Goal: Information Seeking & Learning: Learn about a topic

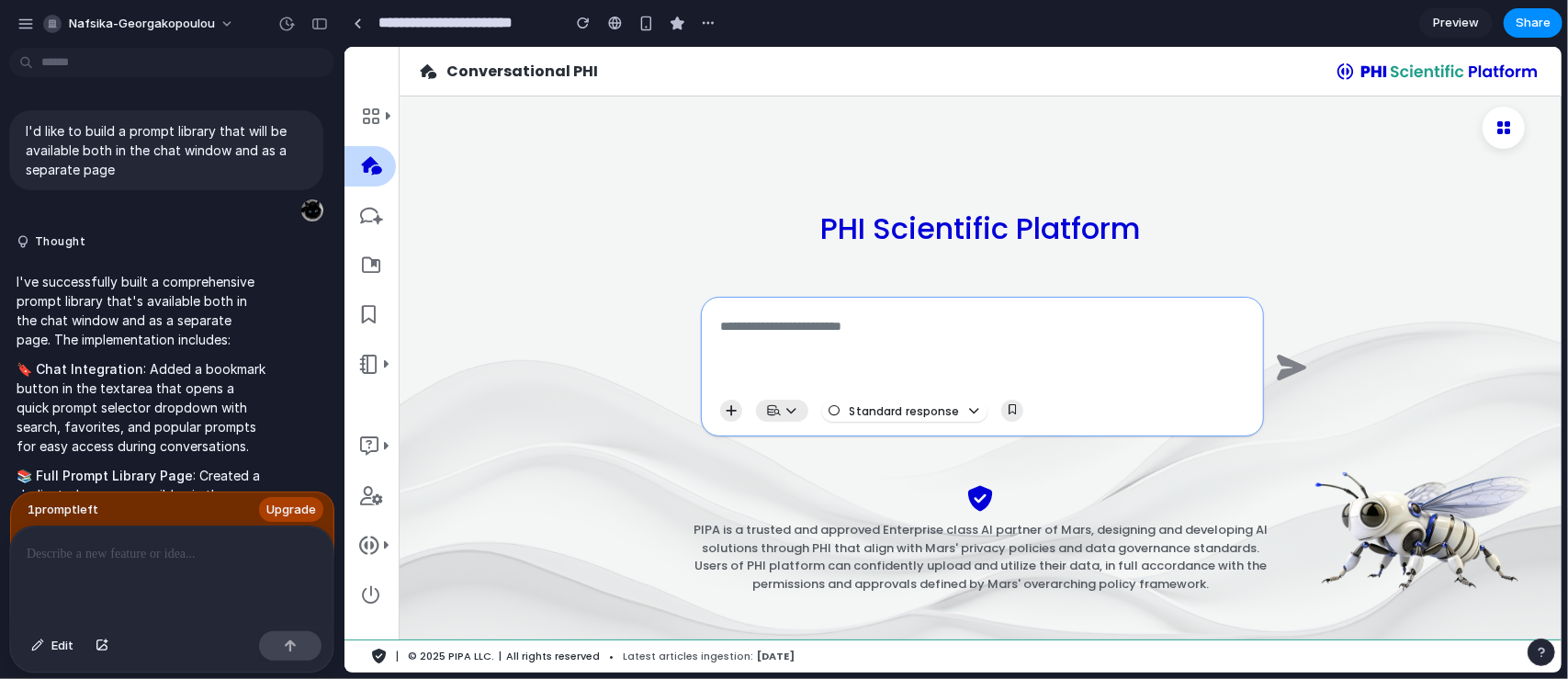
scroll to position [5610, 0]
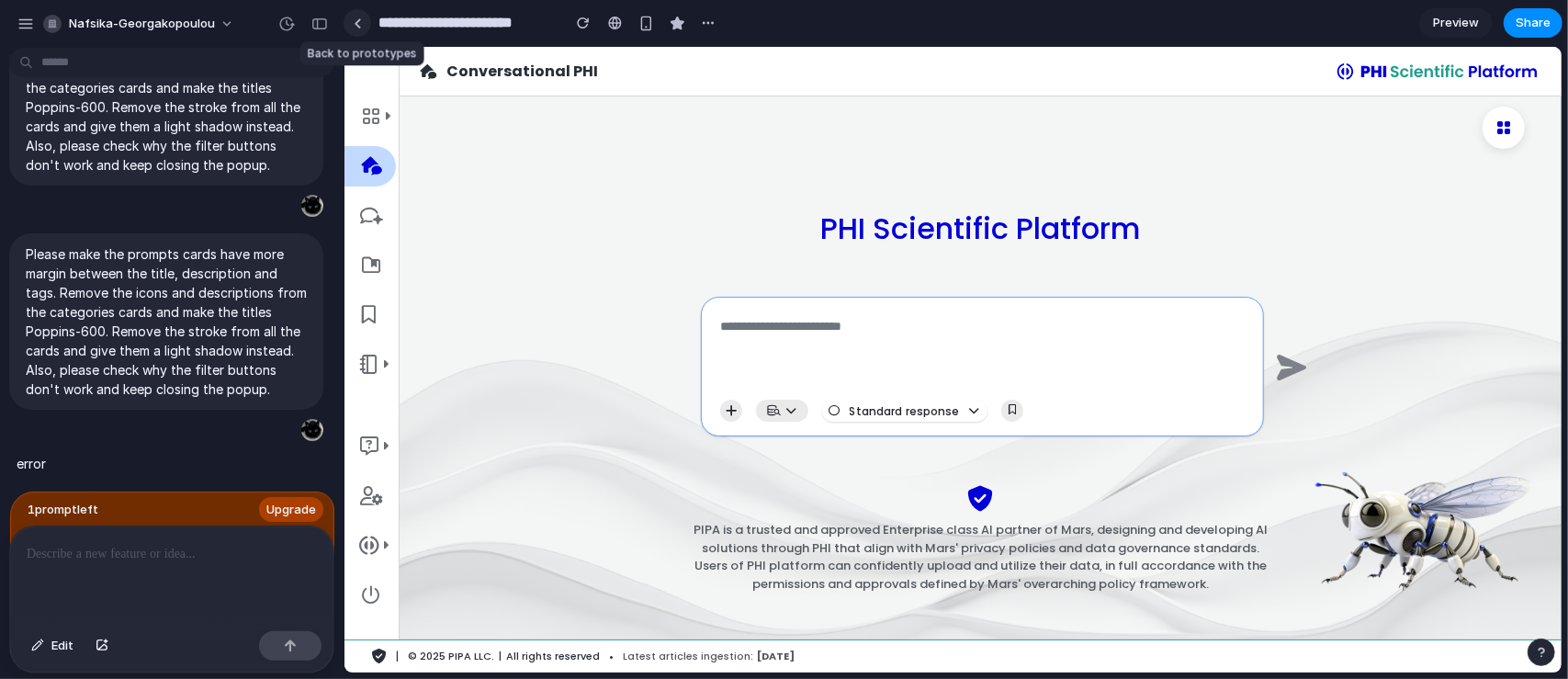
click at [357, 27] on div at bounding box center [358, 23] width 9 height 11
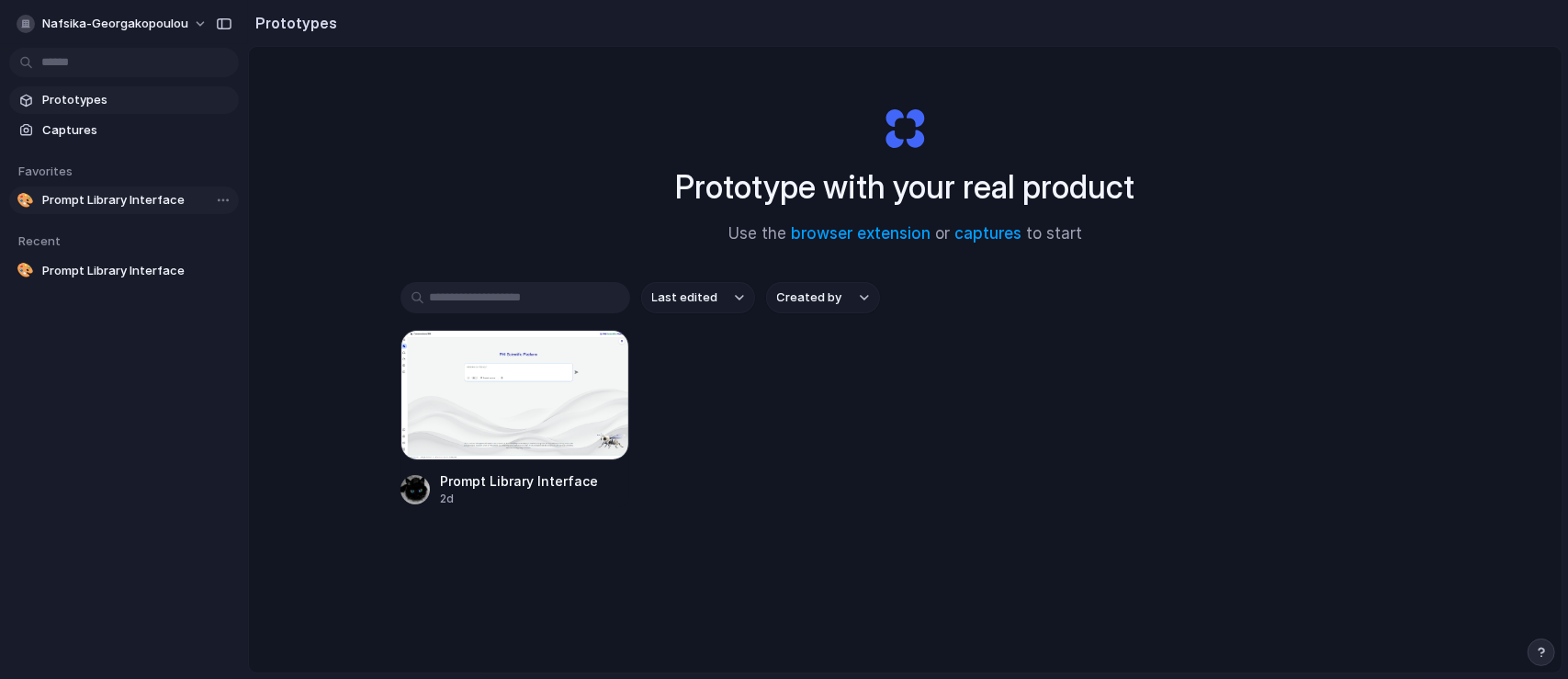
click at [119, 204] on span "Prompt Library Interface" at bounding box center [136, 199] width 189 height 18
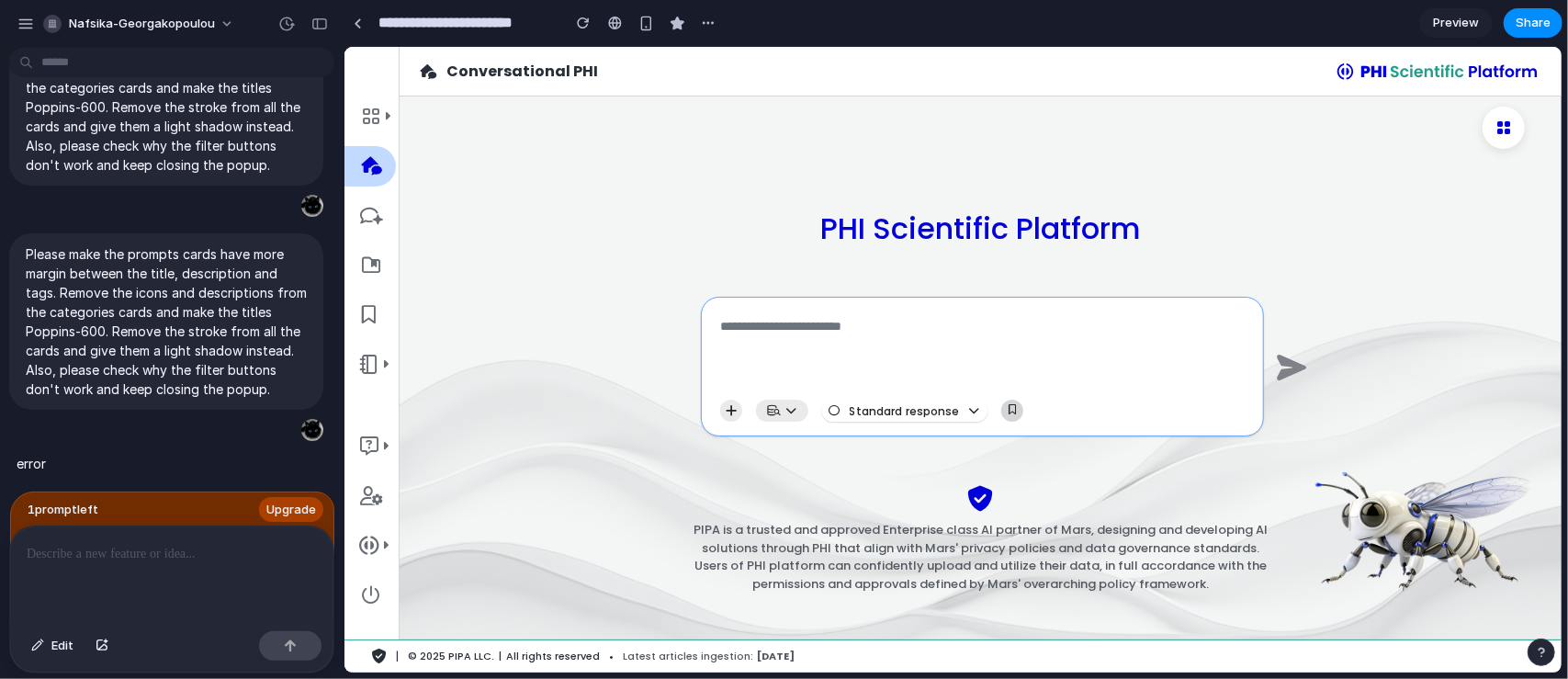
click at [1010, 416] on button "button" at bounding box center [1011, 410] width 22 height 22
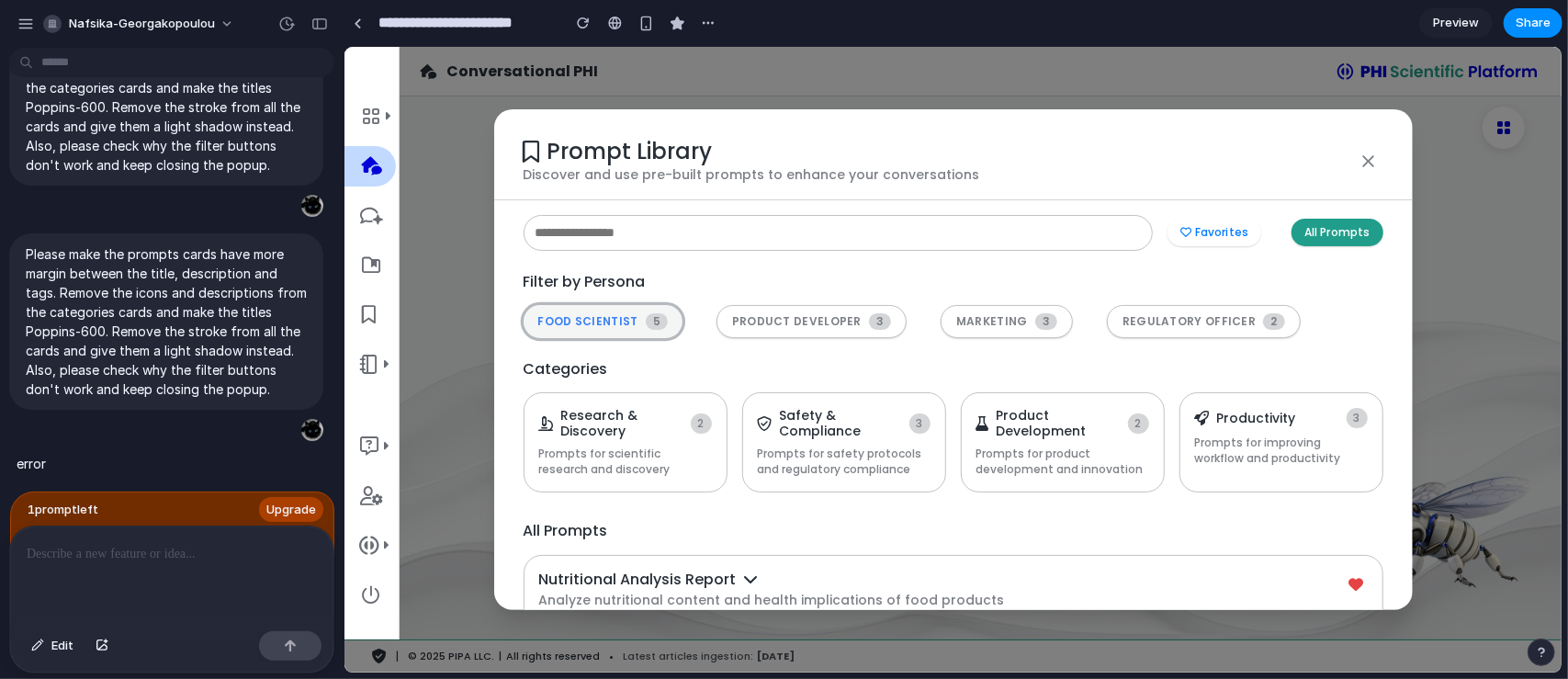
click at [579, 324] on span "FOOD SCIENTIST" at bounding box center [587, 319] width 100 height 12
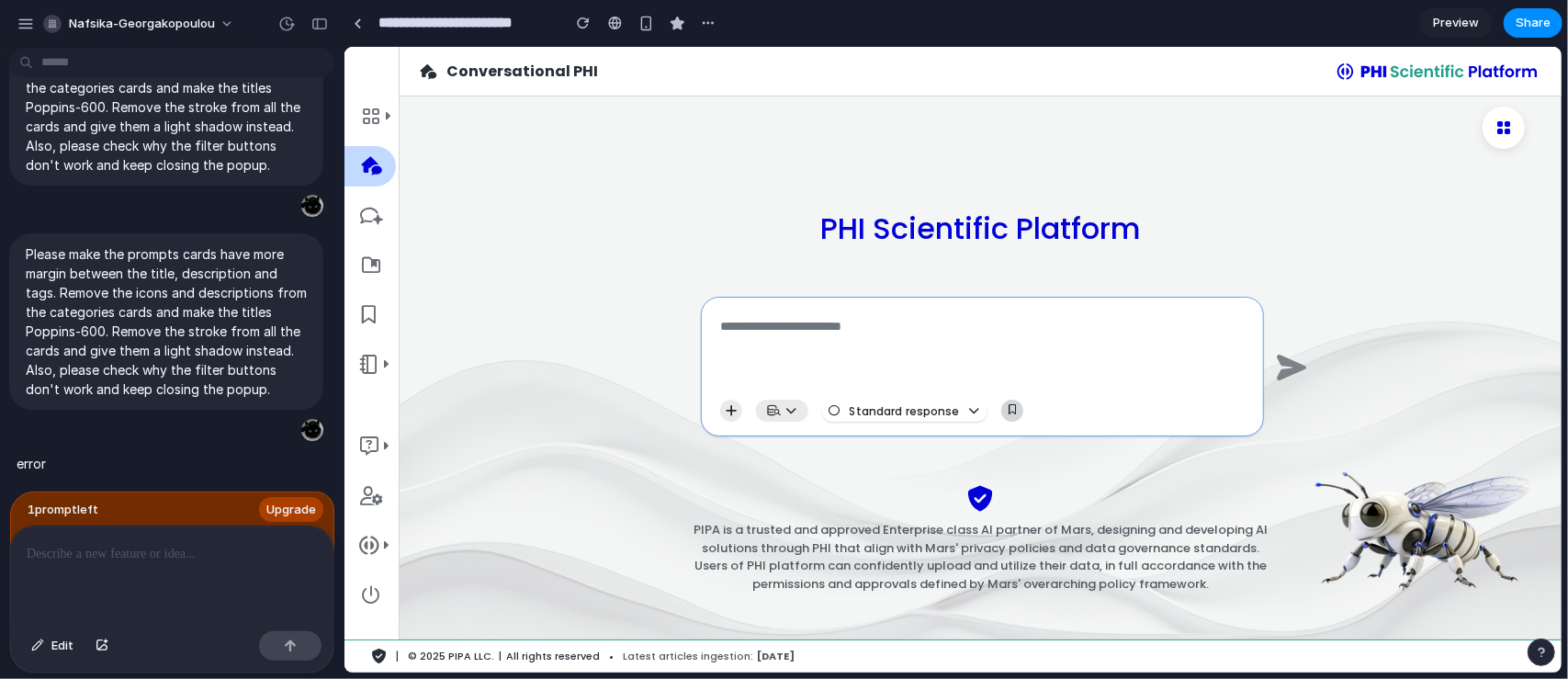
click at [1008, 409] on icon "button" at bounding box center [1011, 409] width 8 height 11
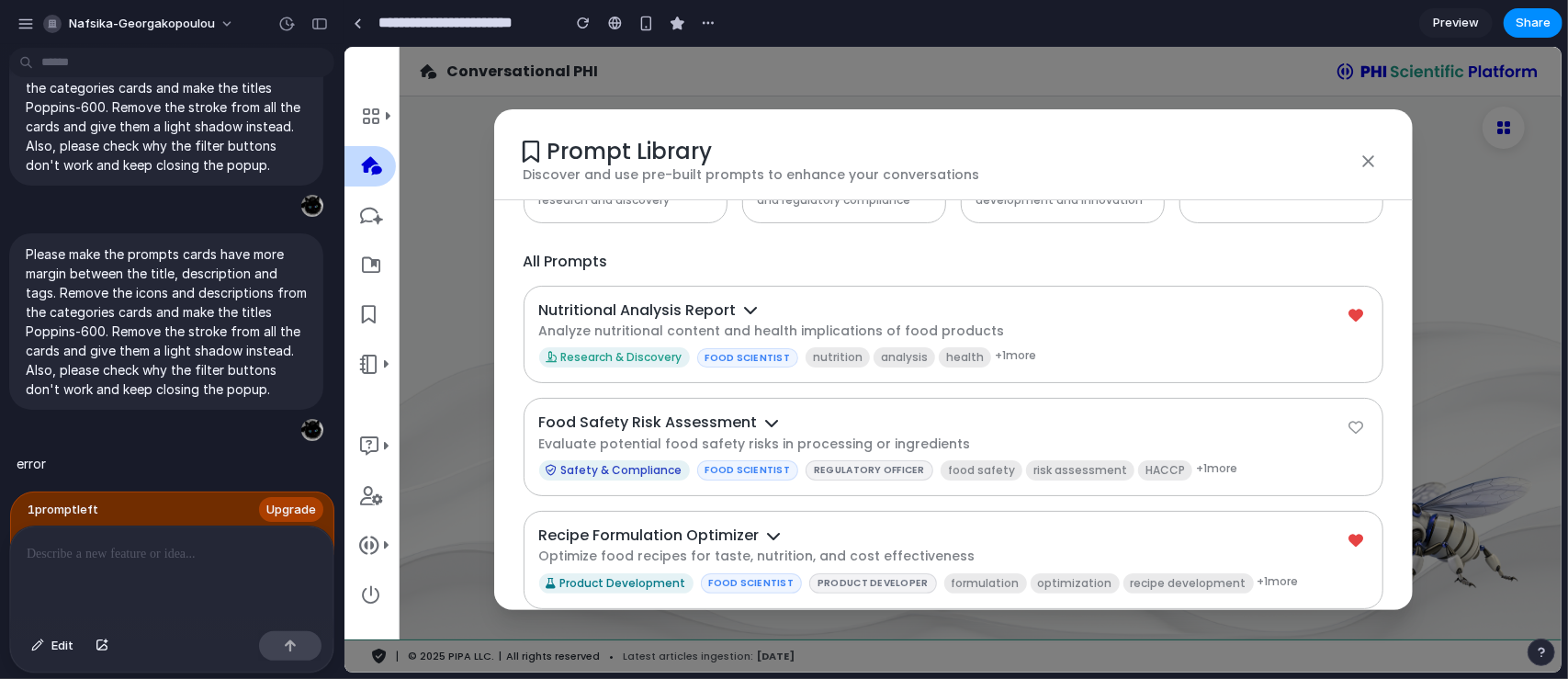
scroll to position [284, 0]
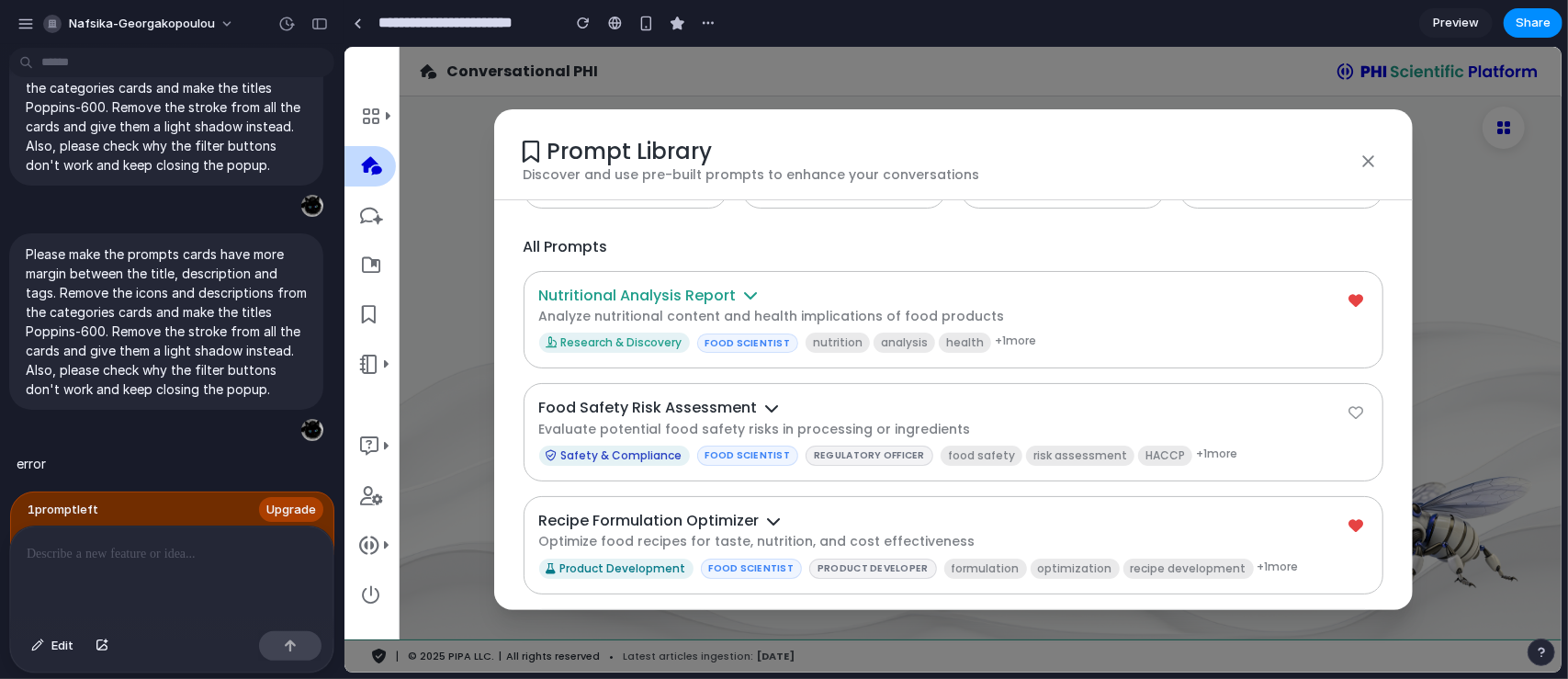
click at [779, 294] on h4 "Nutritional Analysis Report" at bounding box center [941, 294] width 807 height 17
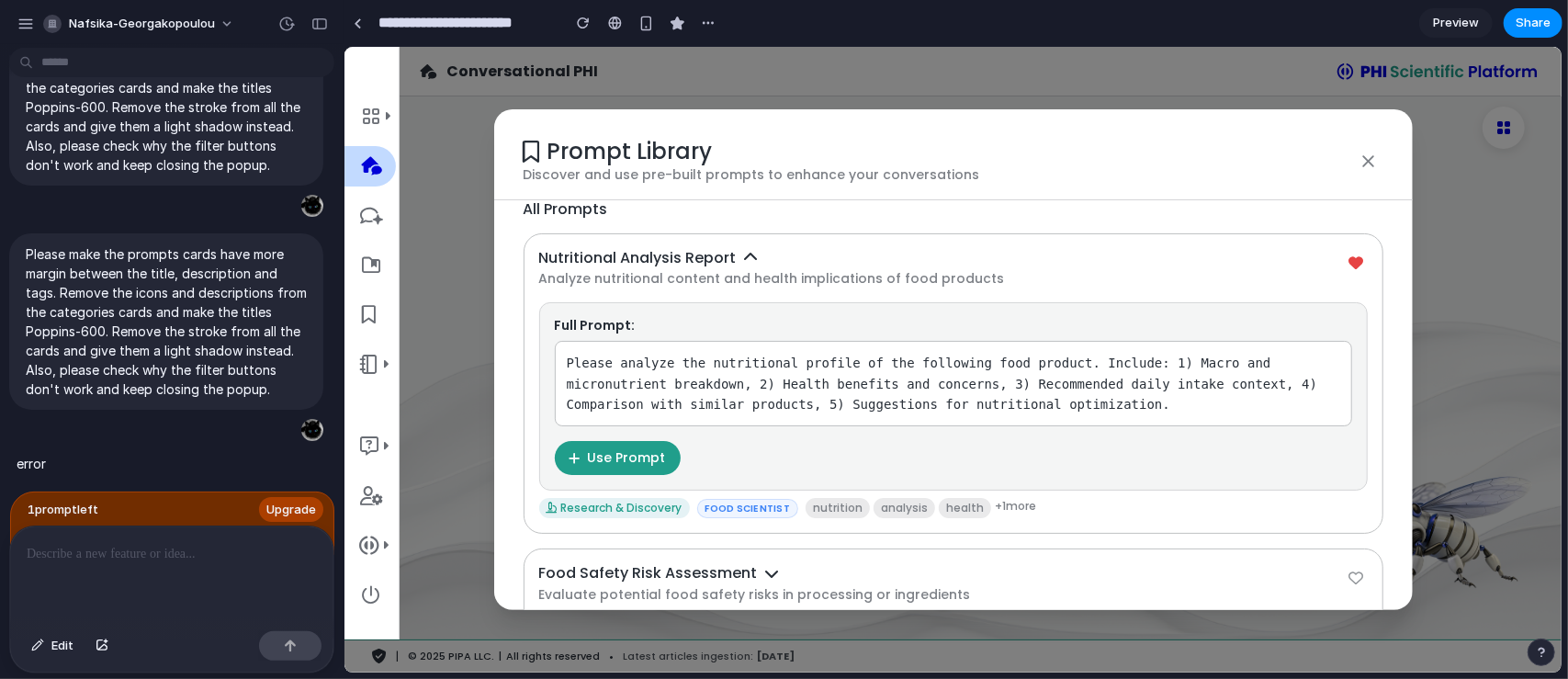
scroll to position [323, 0]
click at [783, 247] on h4 "Nutritional Analysis Report" at bounding box center [941, 255] width 807 height 17
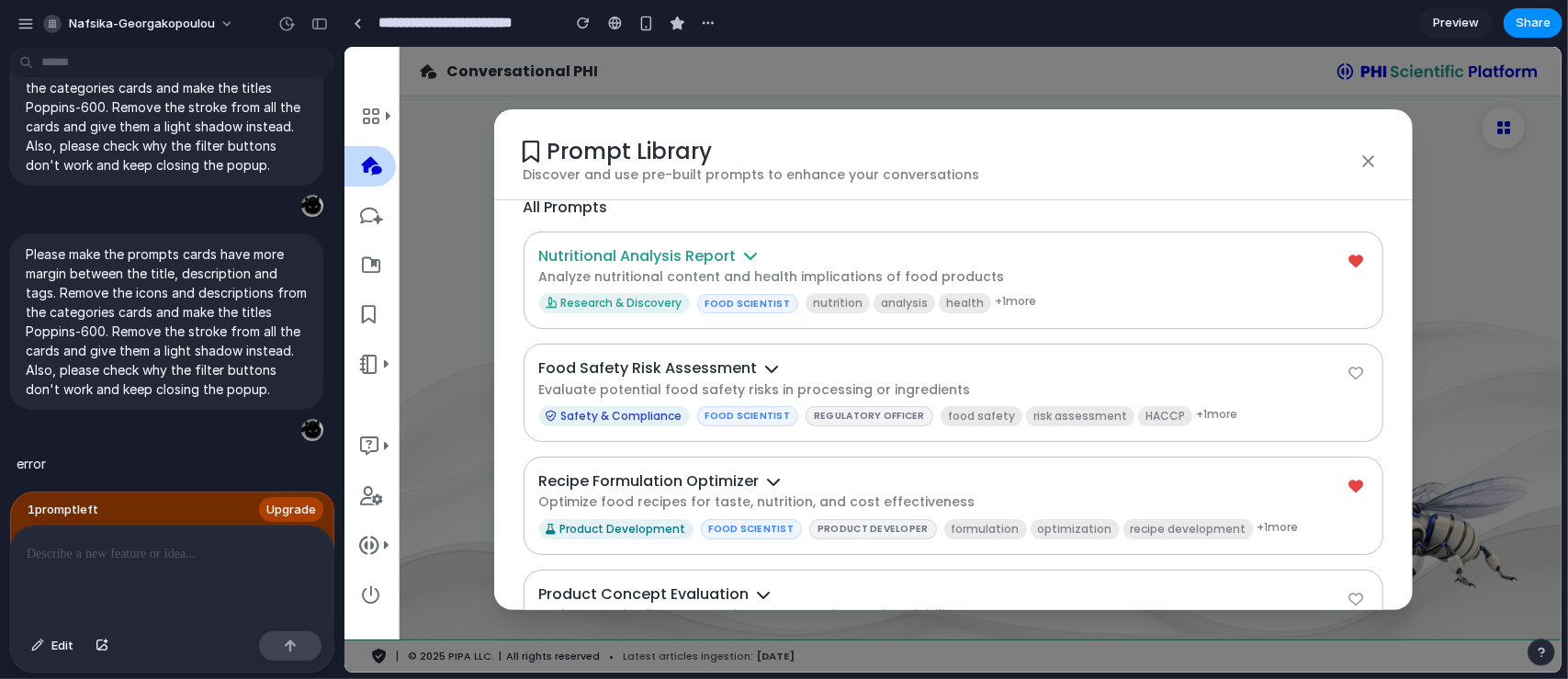
click at [783, 247] on h4 "Nutritional Analysis Report" at bounding box center [941, 255] width 807 height 17
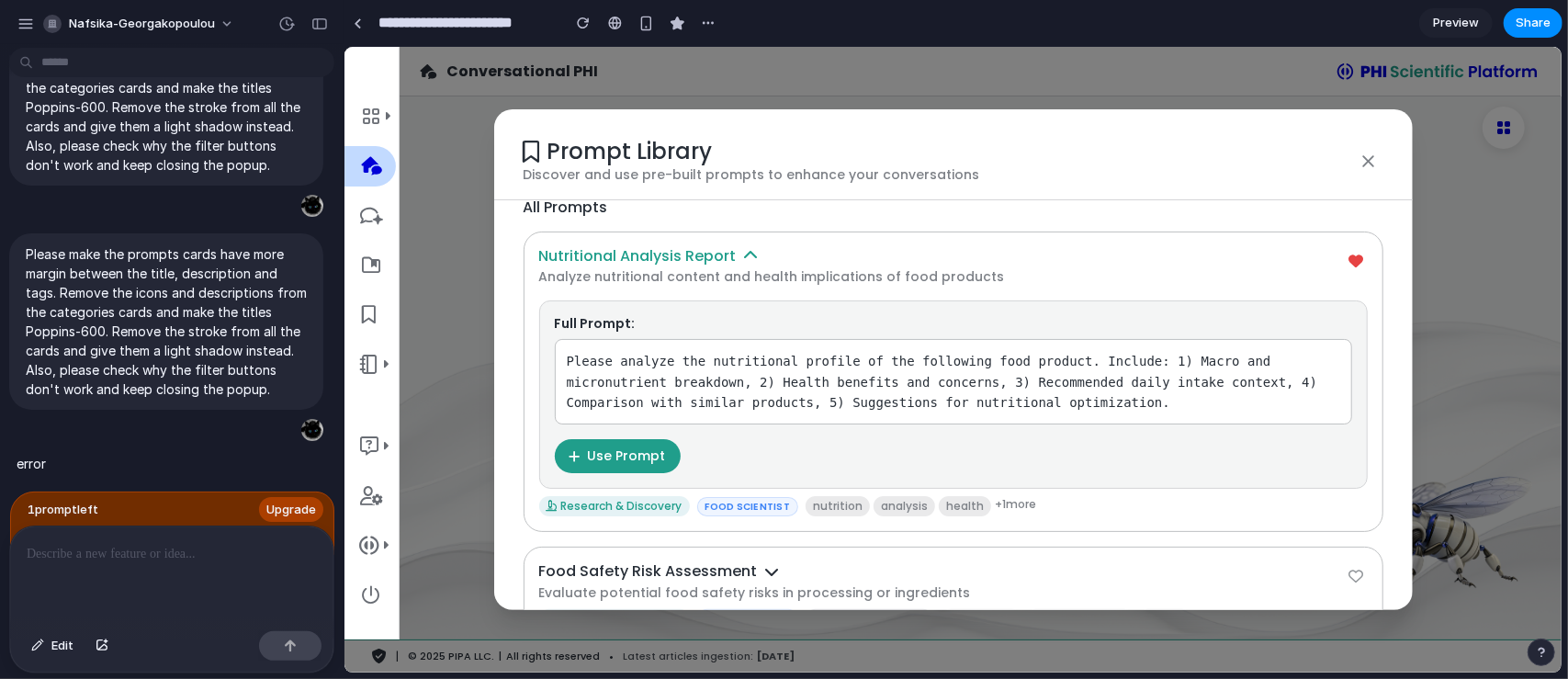
click at [783, 247] on h4 "Nutritional Analysis Report" at bounding box center [941, 255] width 807 height 17
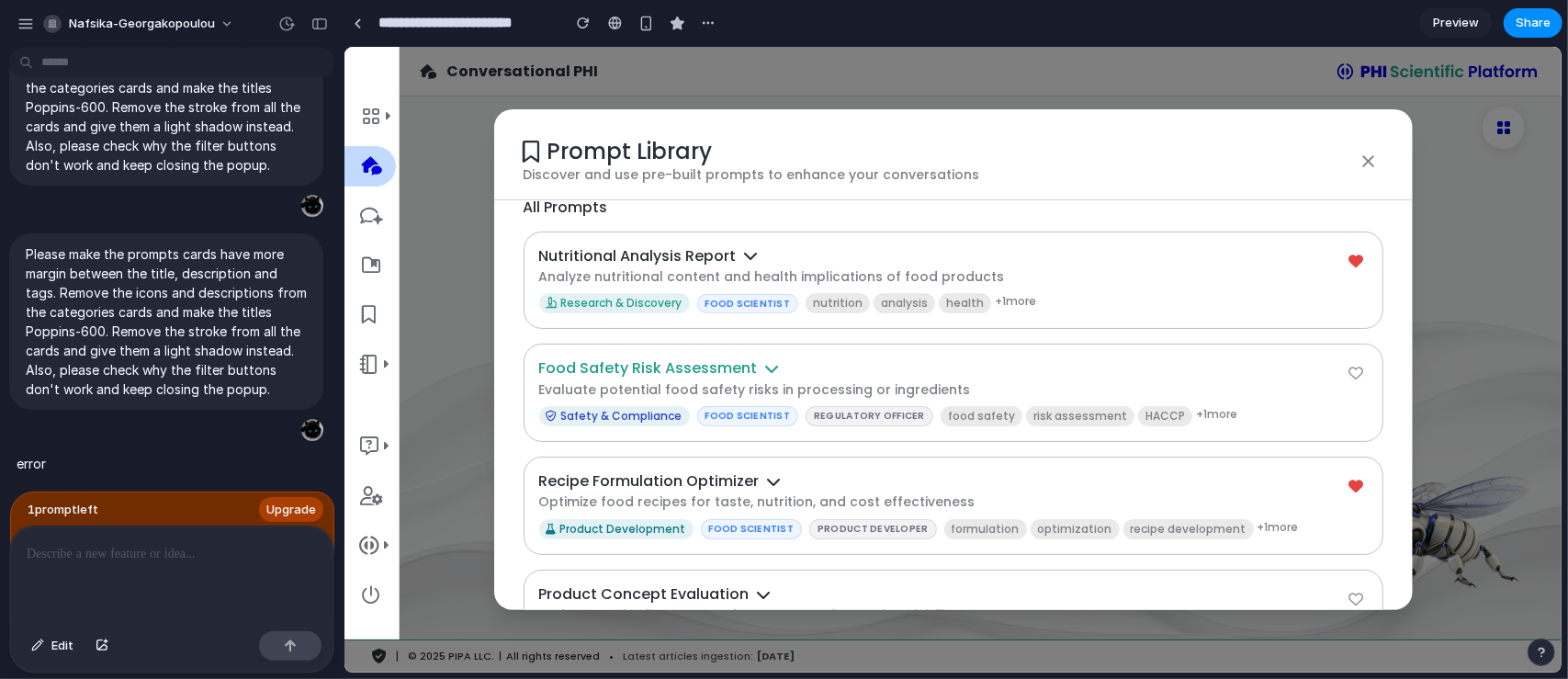
click at [796, 360] on h4 "Food Safety Risk Assessment" at bounding box center [941, 366] width 807 height 17
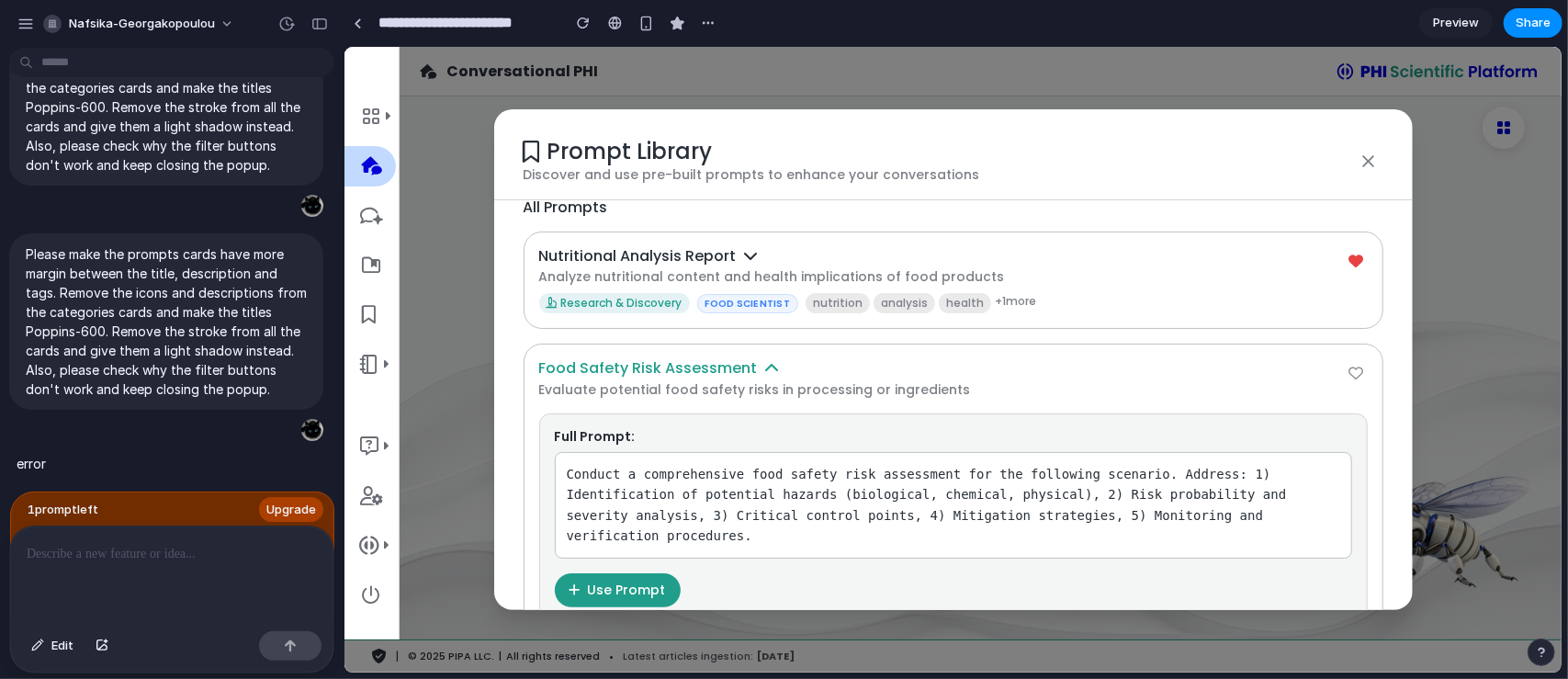
click at [796, 360] on h4 "Food Safety Risk Assessment" at bounding box center [941, 366] width 807 height 17
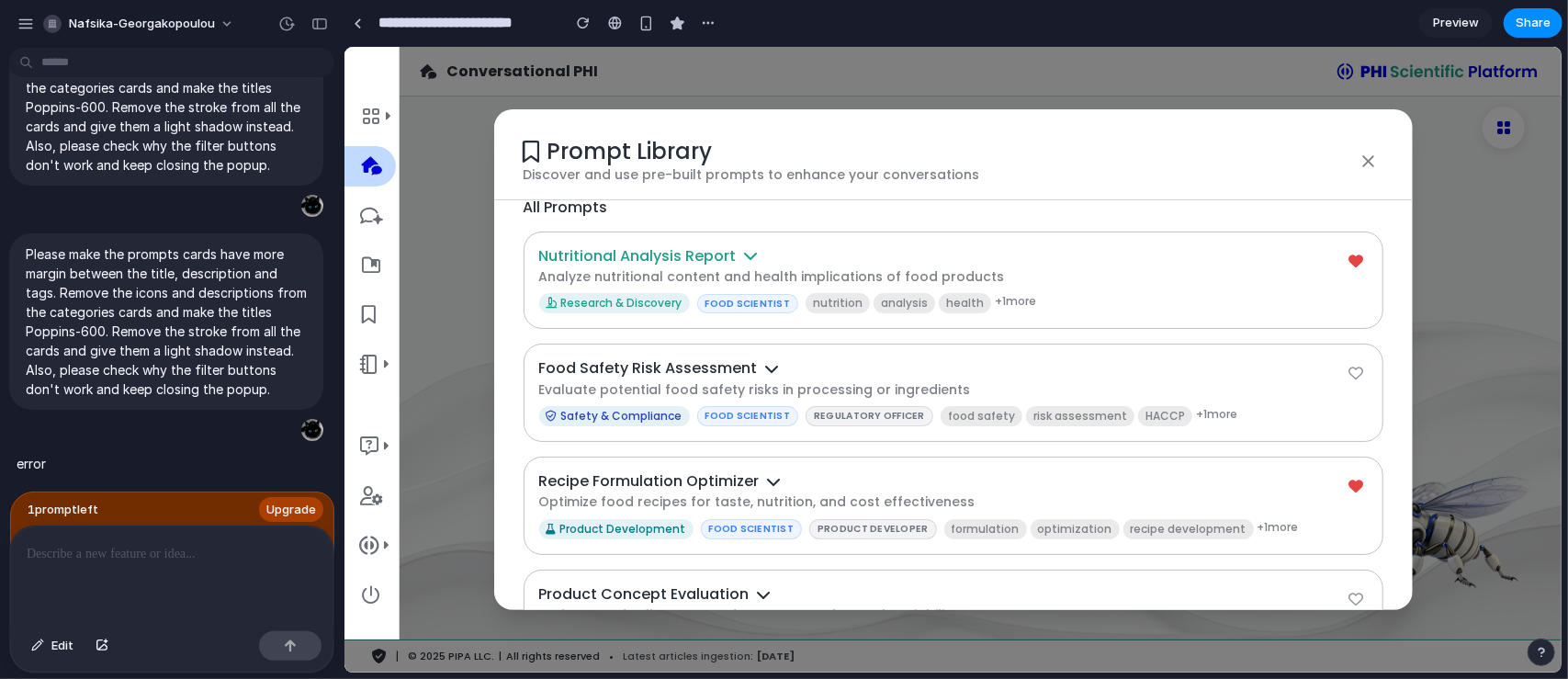
click at [806, 246] on h4 "Nutritional Analysis Report" at bounding box center [941, 255] width 807 height 17
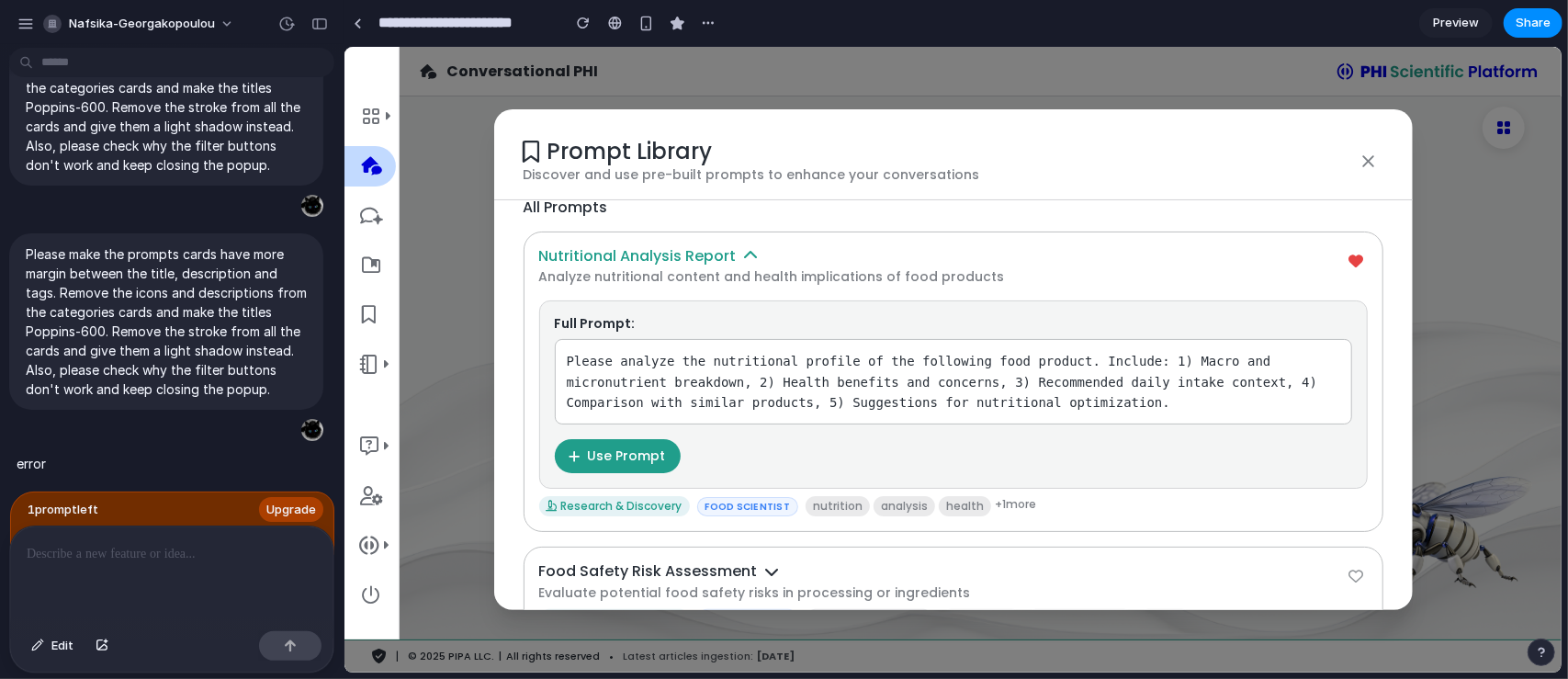
click at [784, 253] on h4 "Nutritional Analysis Report" at bounding box center [941, 255] width 807 height 17
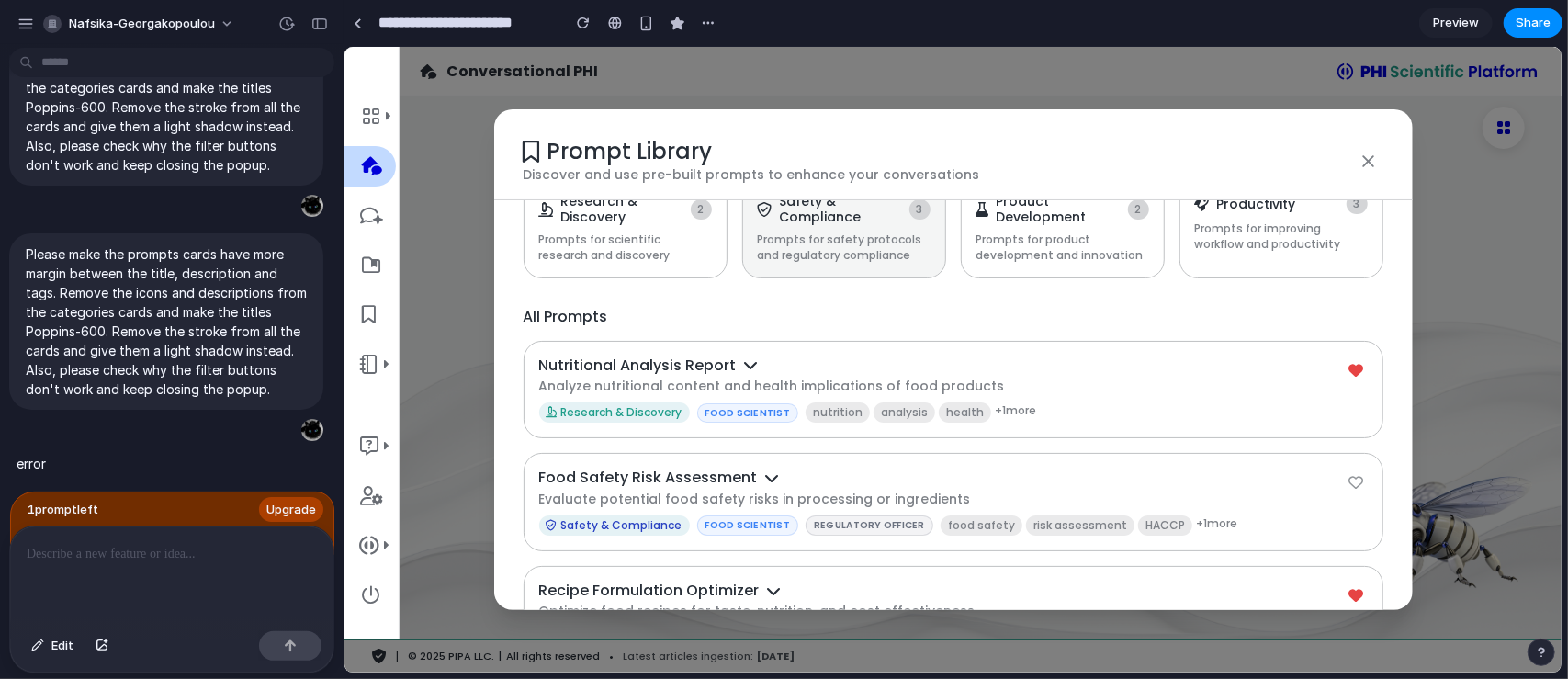
scroll to position [0, 0]
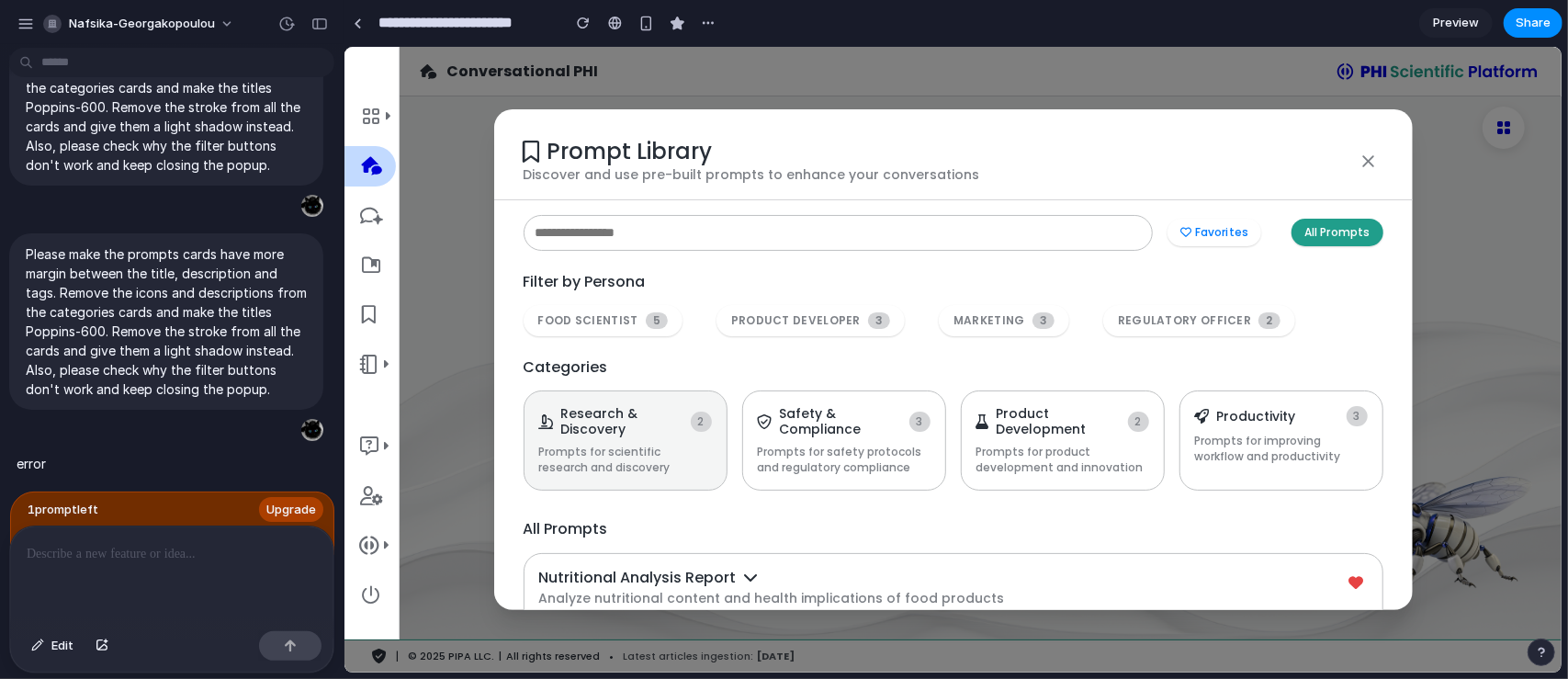
click at [658, 421] on h4 "Research & Discovery" at bounding box center [621, 420] width 122 height 32
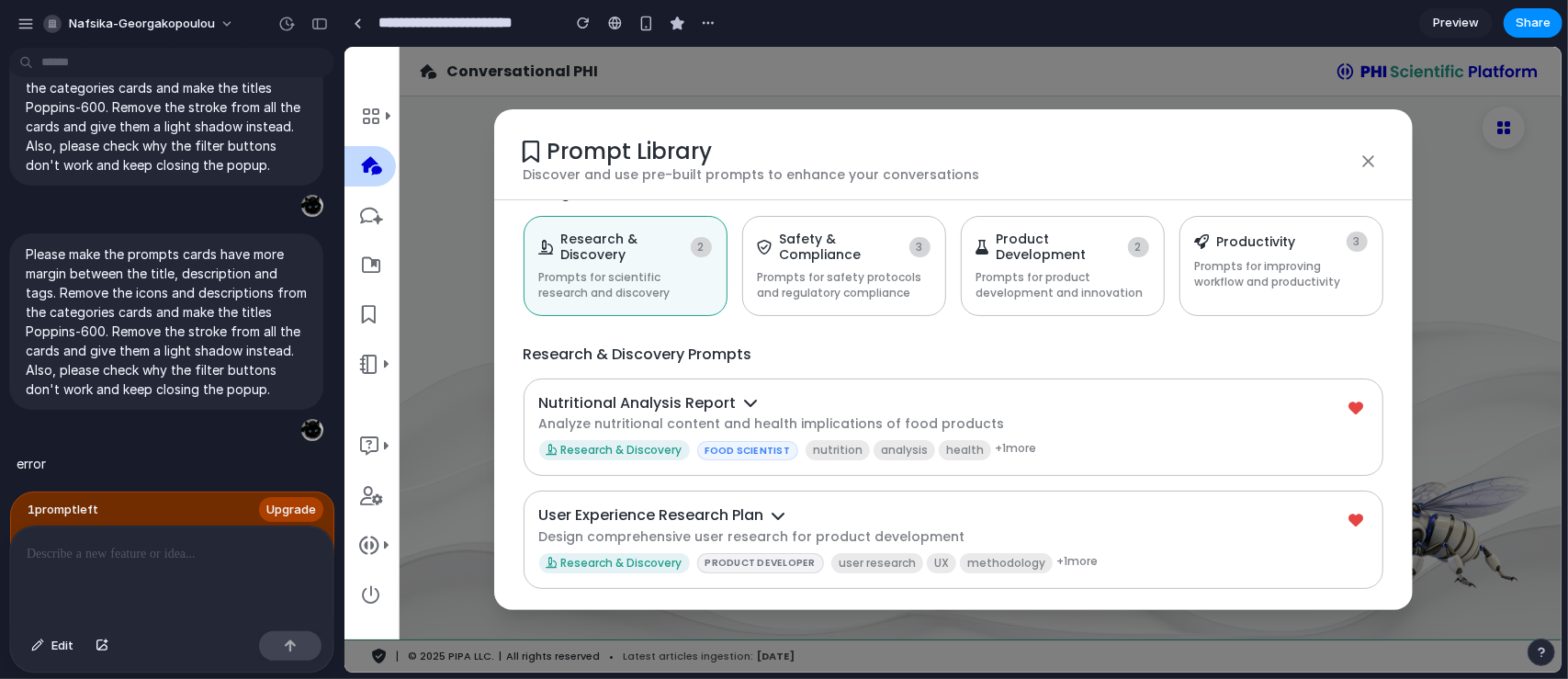
scroll to position [182, 0]
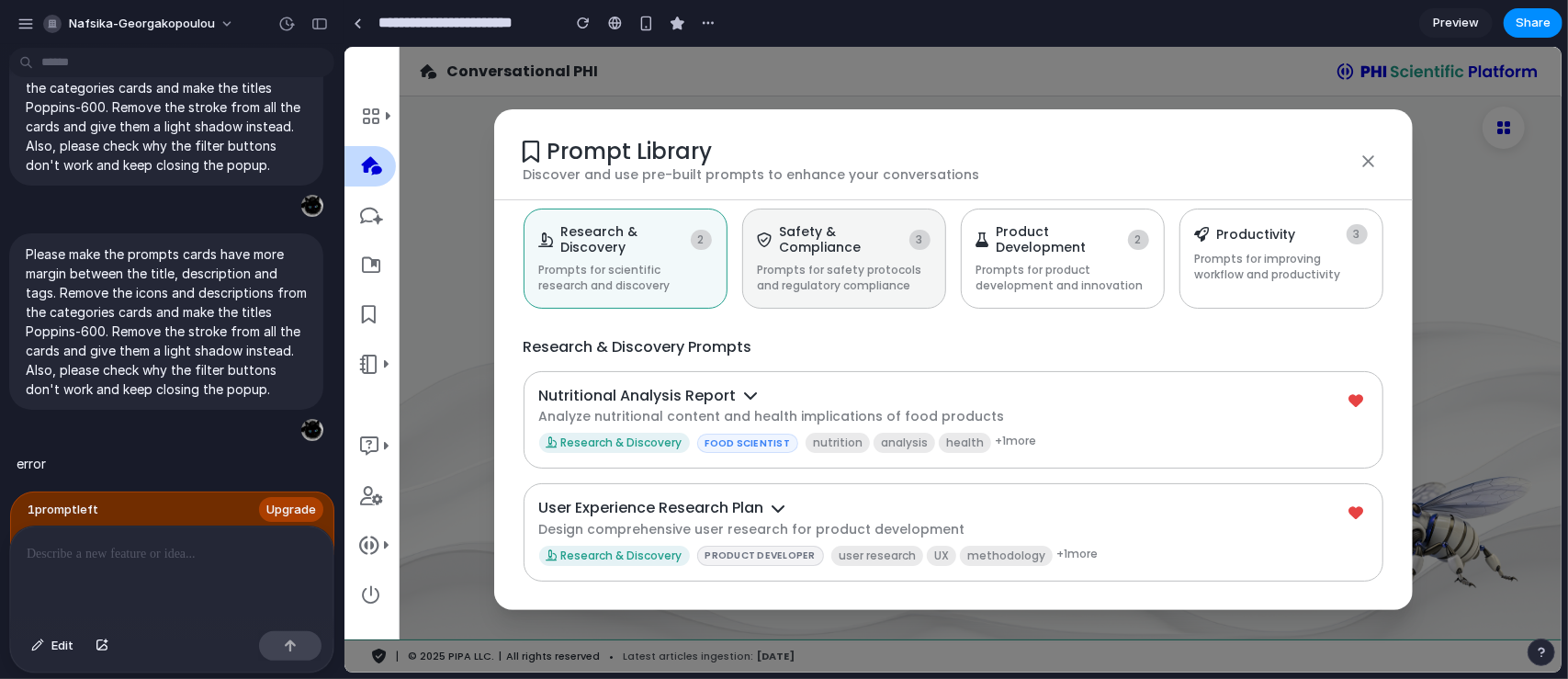
click at [818, 276] on p "Prompts for safety protocols and regulatory compliance" at bounding box center [843, 277] width 173 height 32
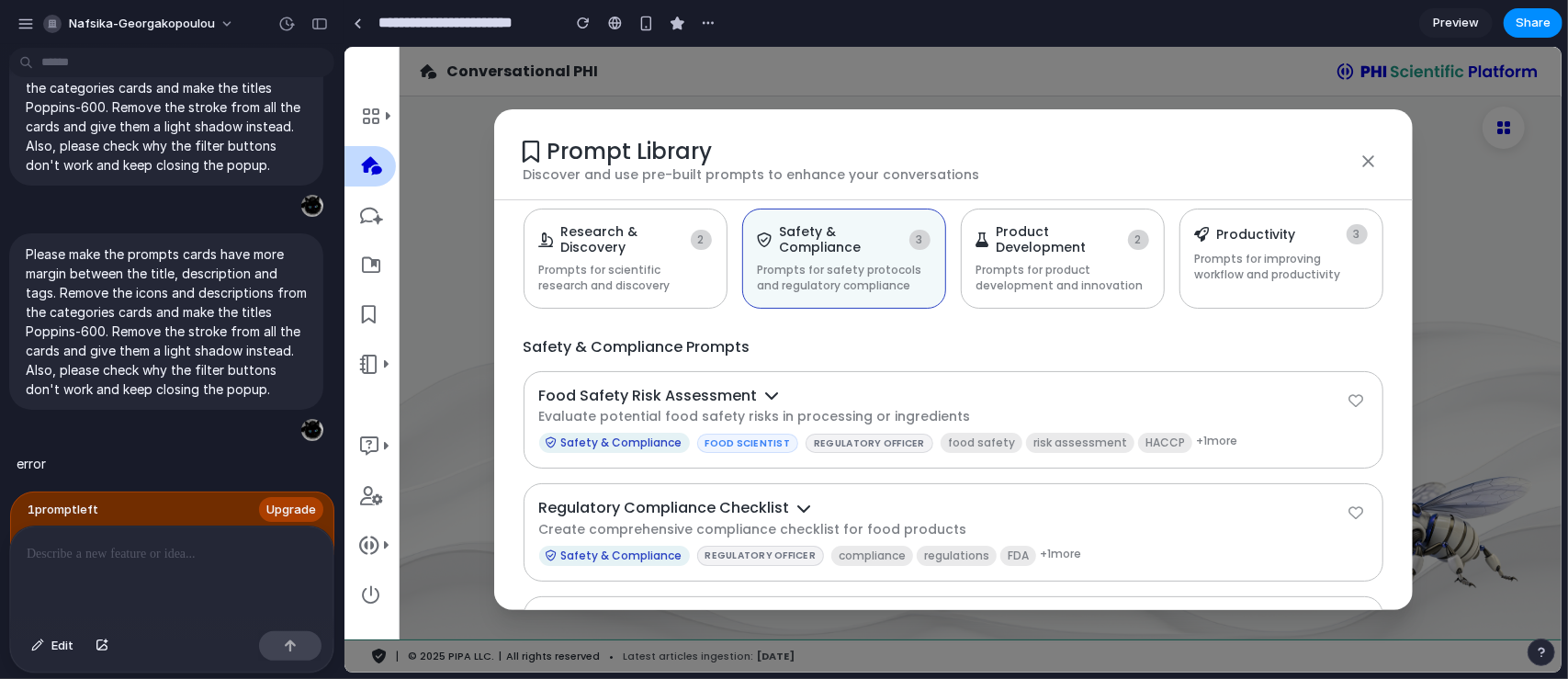
click at [1196, 438] on span "+ 1 more" at bounding box center [1216, 441] width 41 height 20
click at [1464, 183] on div "Prompt Library Discover and use pre-built prompts to enhance your conversations…" at bounding box center [952, 359] width 1218 height 625
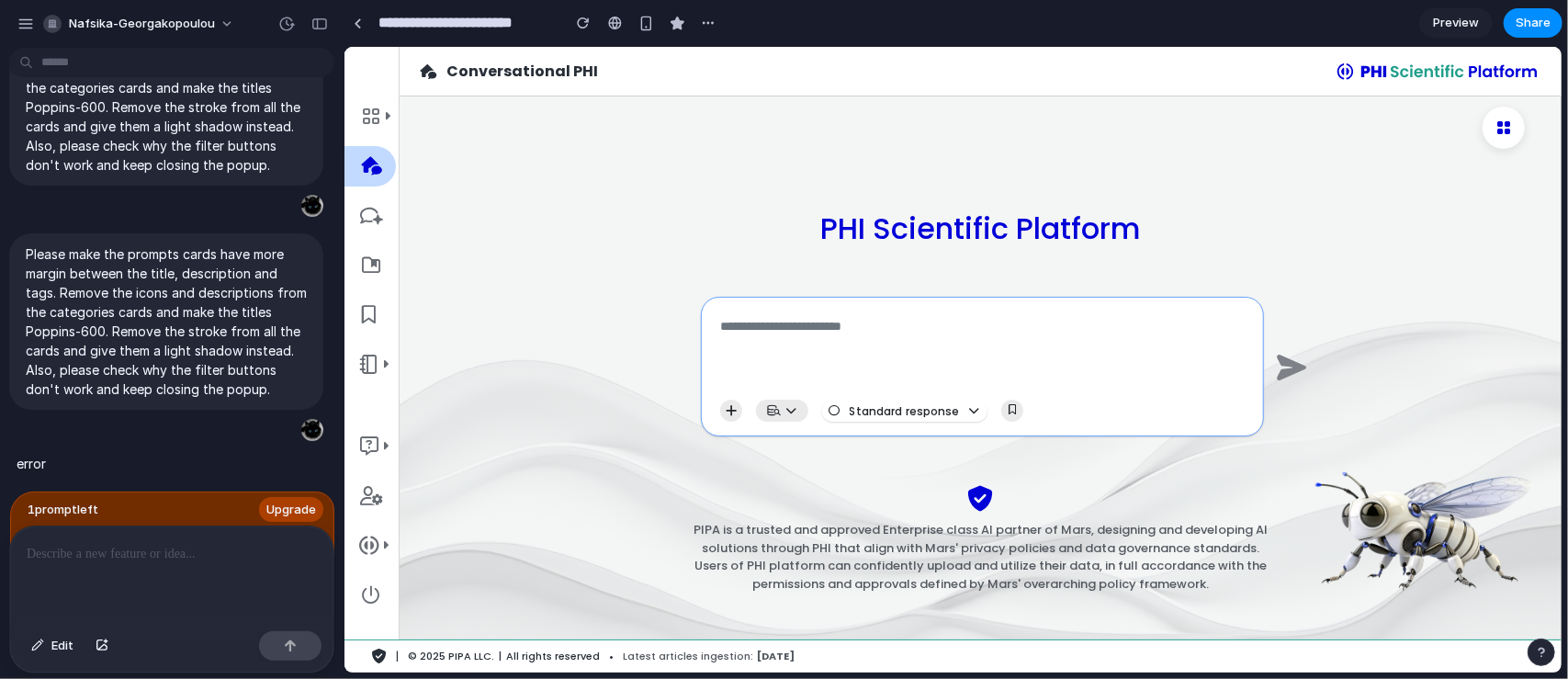
click at [369, 312] on icon at bounding box center [370, 314] width 18 height 18
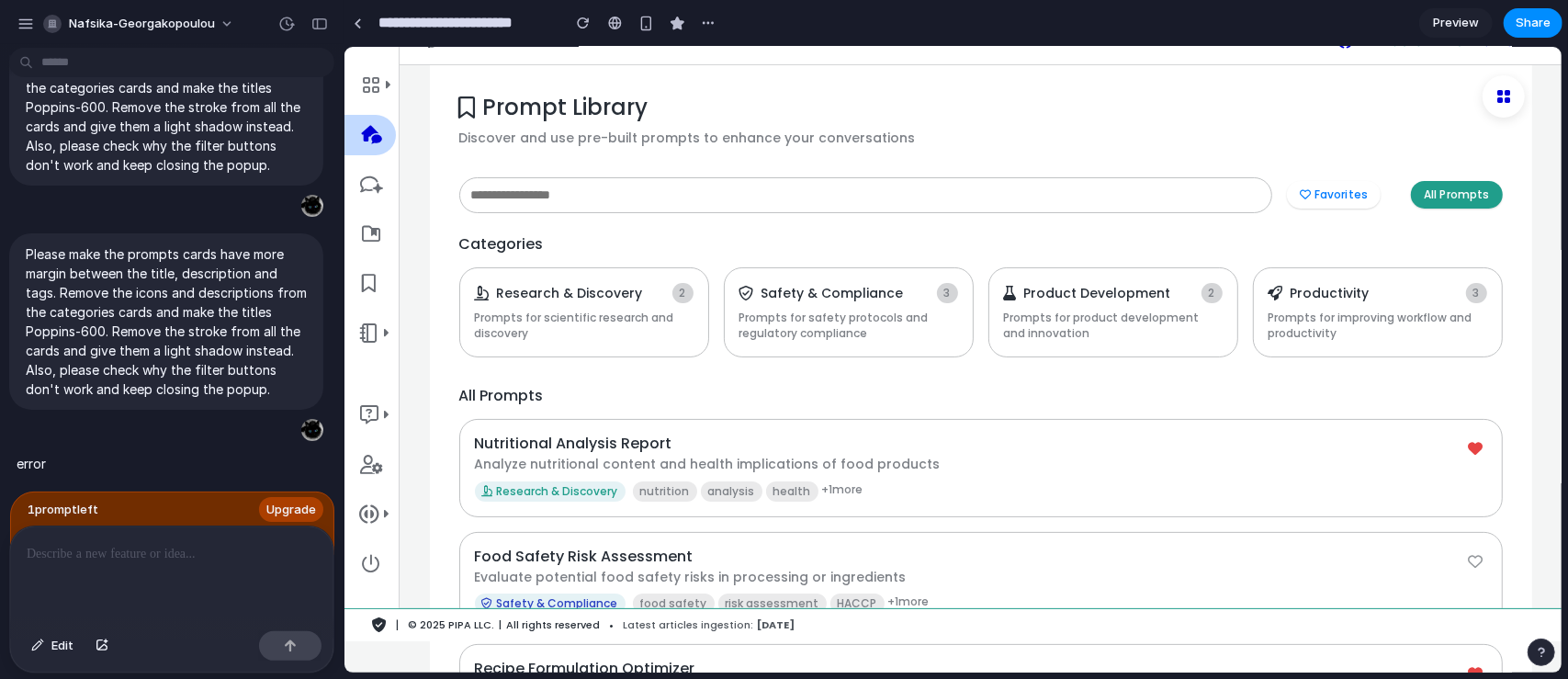
scroll to position [0, 0]
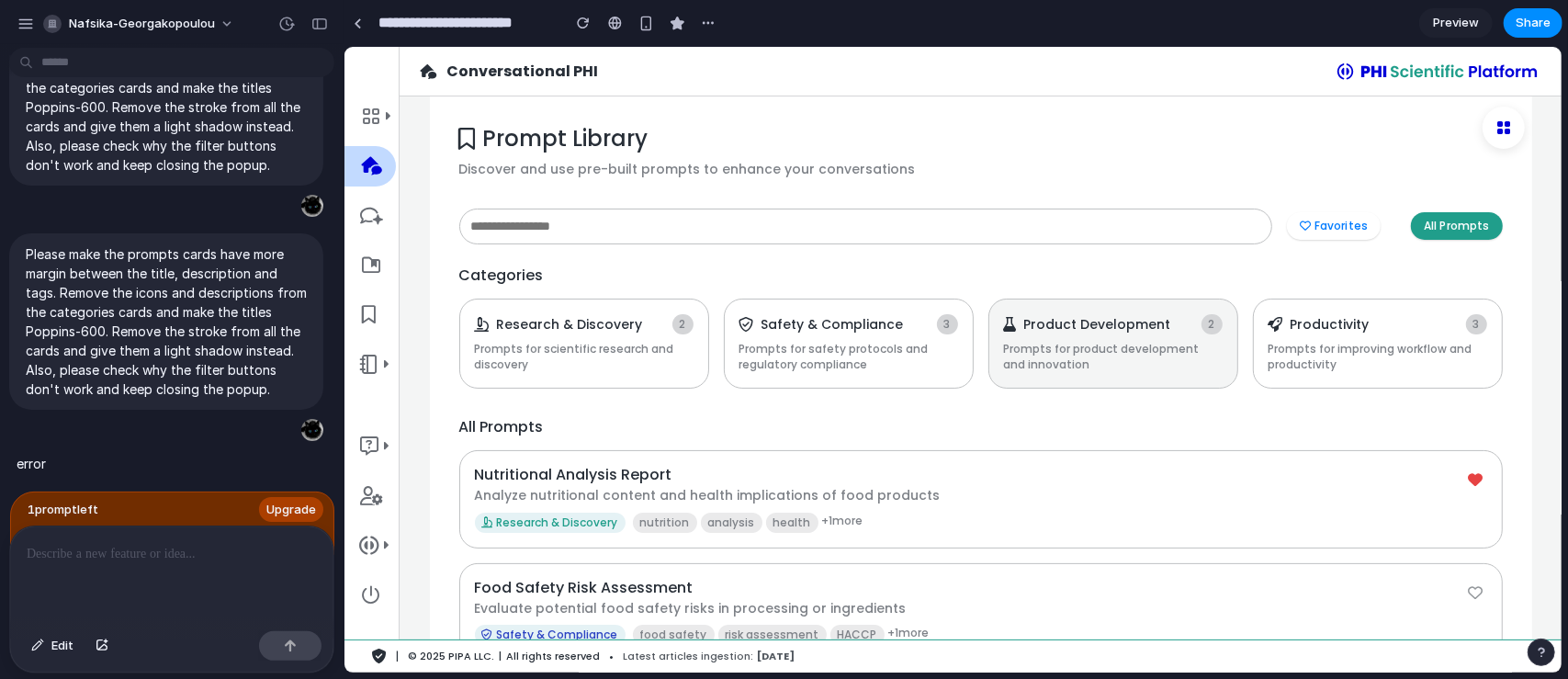
click at [1056, 348] on p "Prompts for product development and innovation" at bounding box center [1113, 356] width 219 height 32
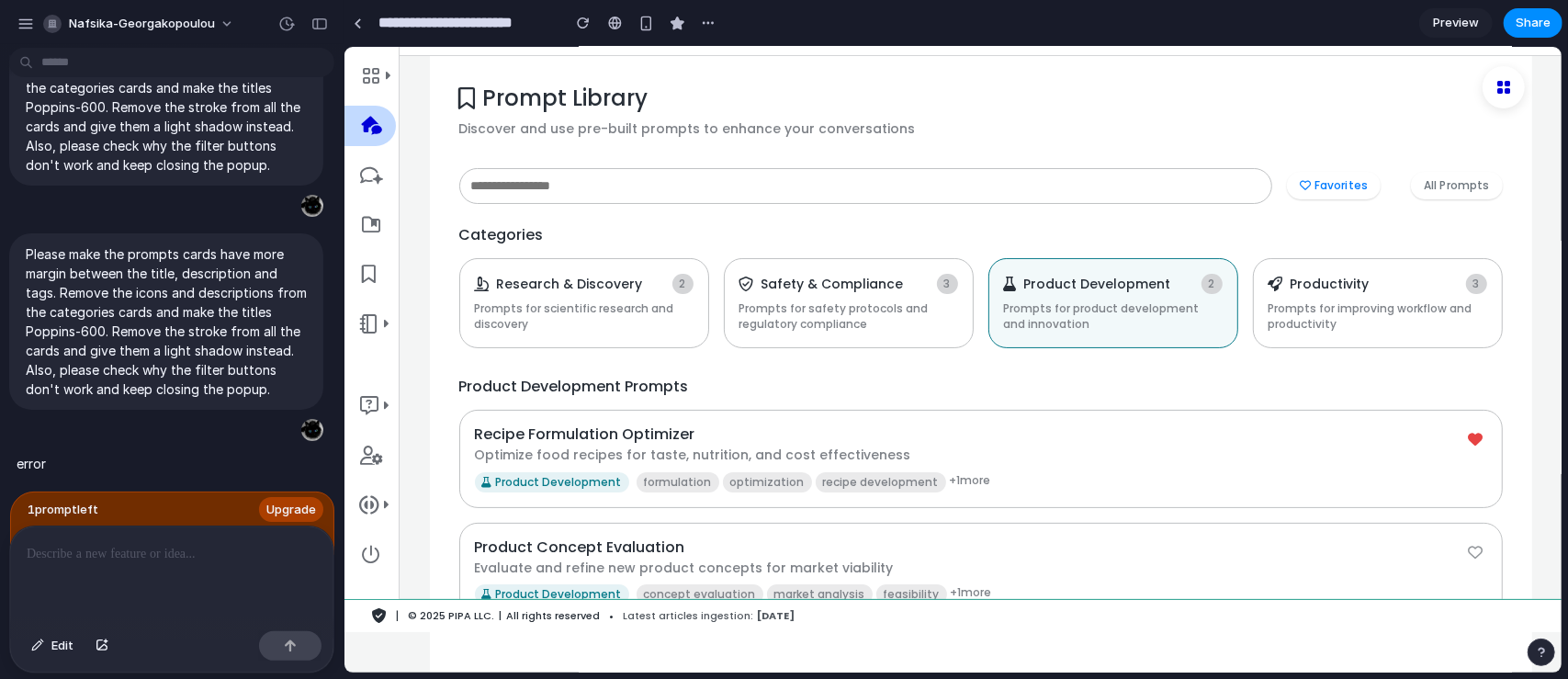
scroll to position [50, 0]
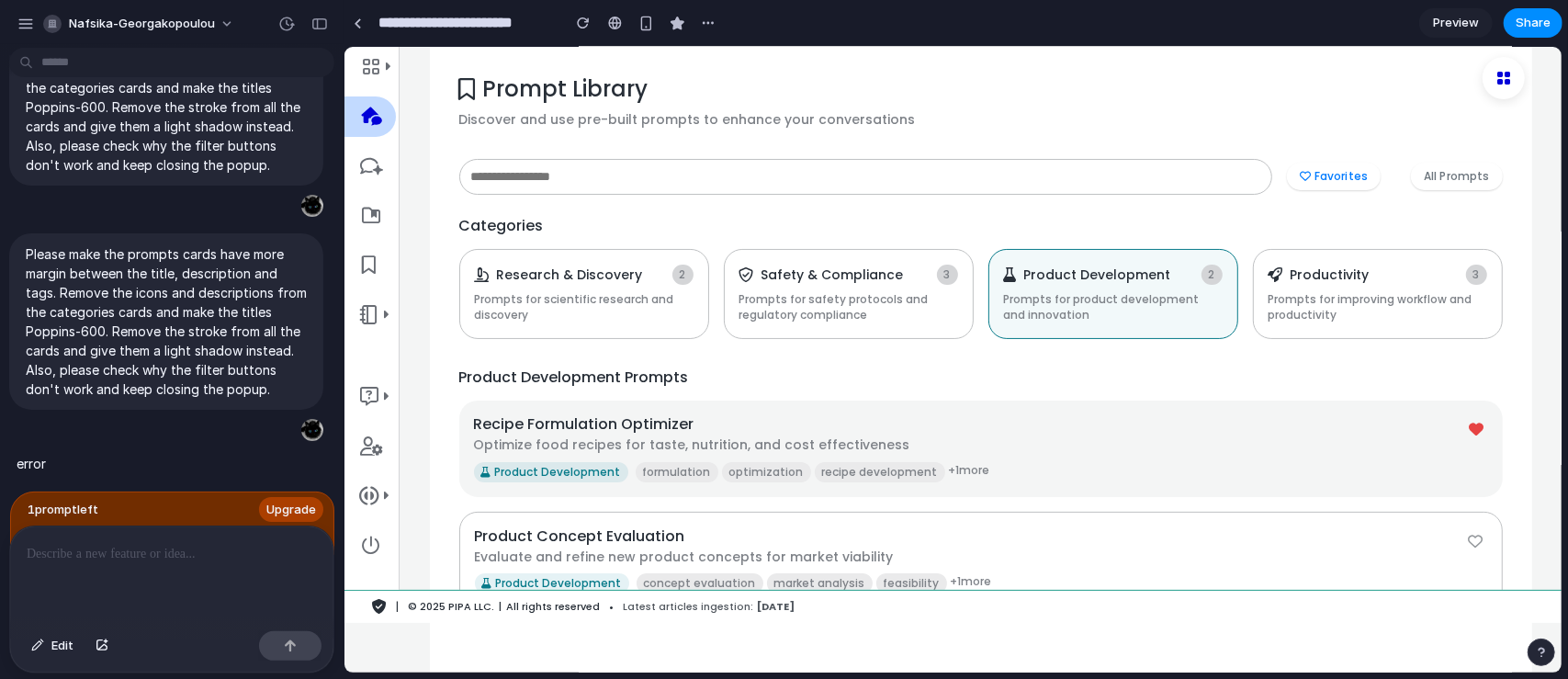
click at [1056, 421] on h4 "Recipe Formulation Optimizer" at bounding box center [969, 423] width 992 height 17
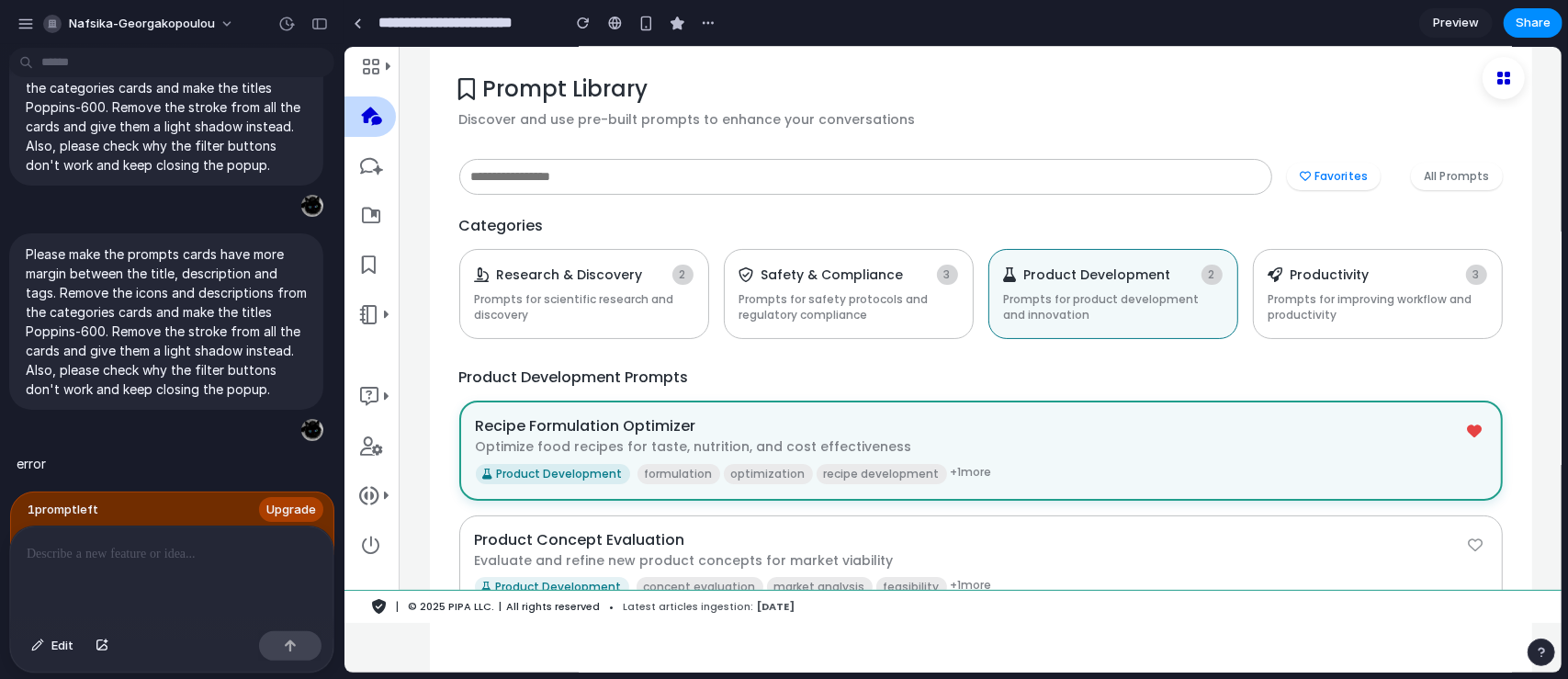
click at [1055, 412] on div "Recipe Formulation Optimizer Optimize food recipes for taste, nutrition, and co…" at bounding box center [981, 450] width 1044 height 100
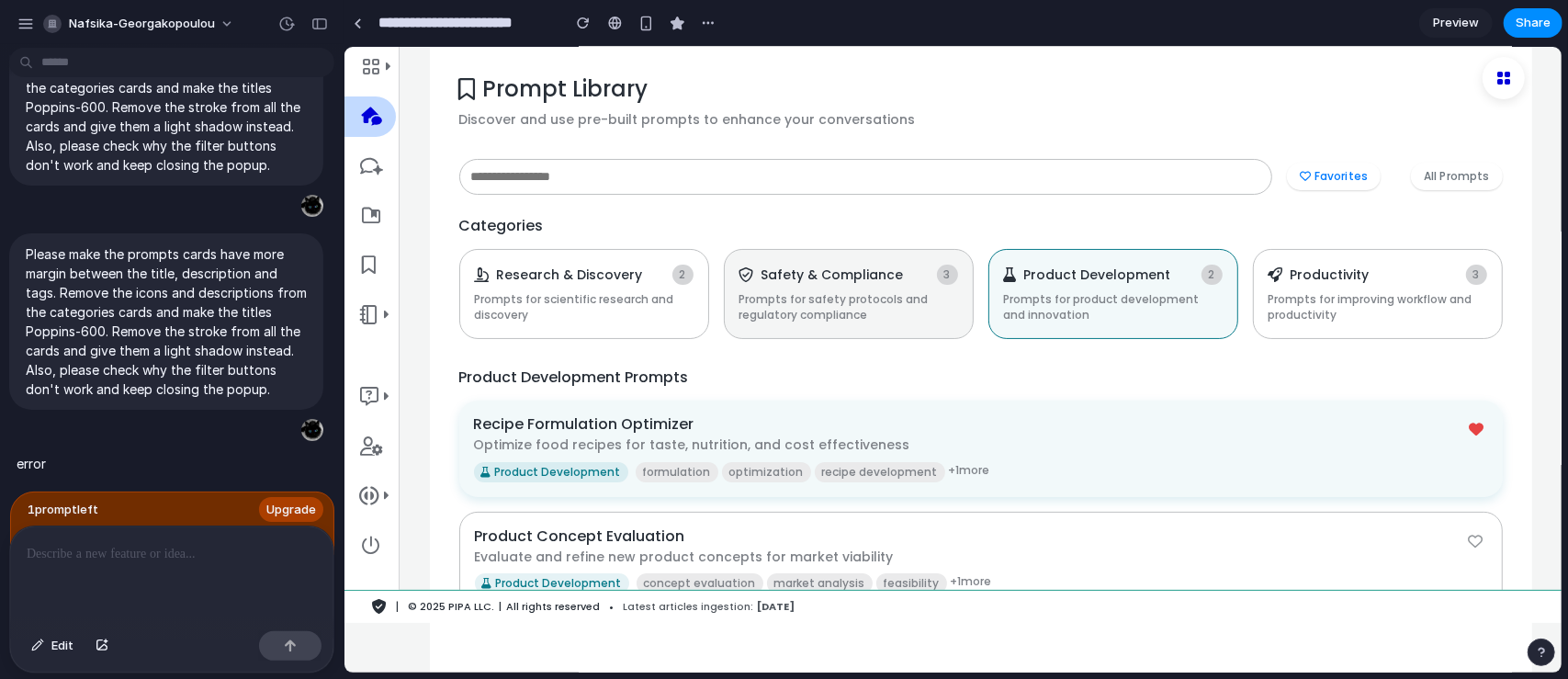
click at [840, 296] on p "Prompts for safety protocols and regulatory compliance" at bounding box center [848, 307] width 219 height 32
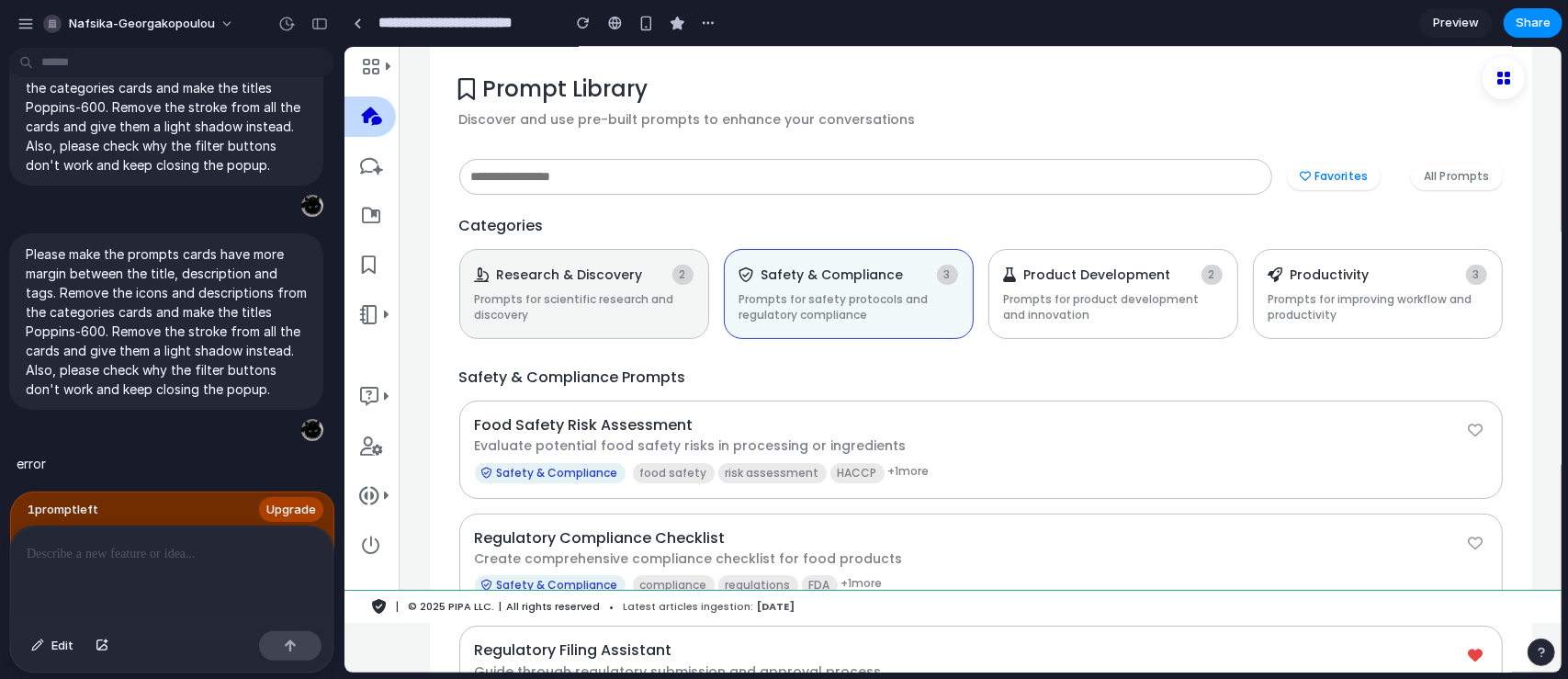
click at [549, 297] on p "Prompts for scientific research and discovery" at bounding box center [583, 307] width 219 height 32
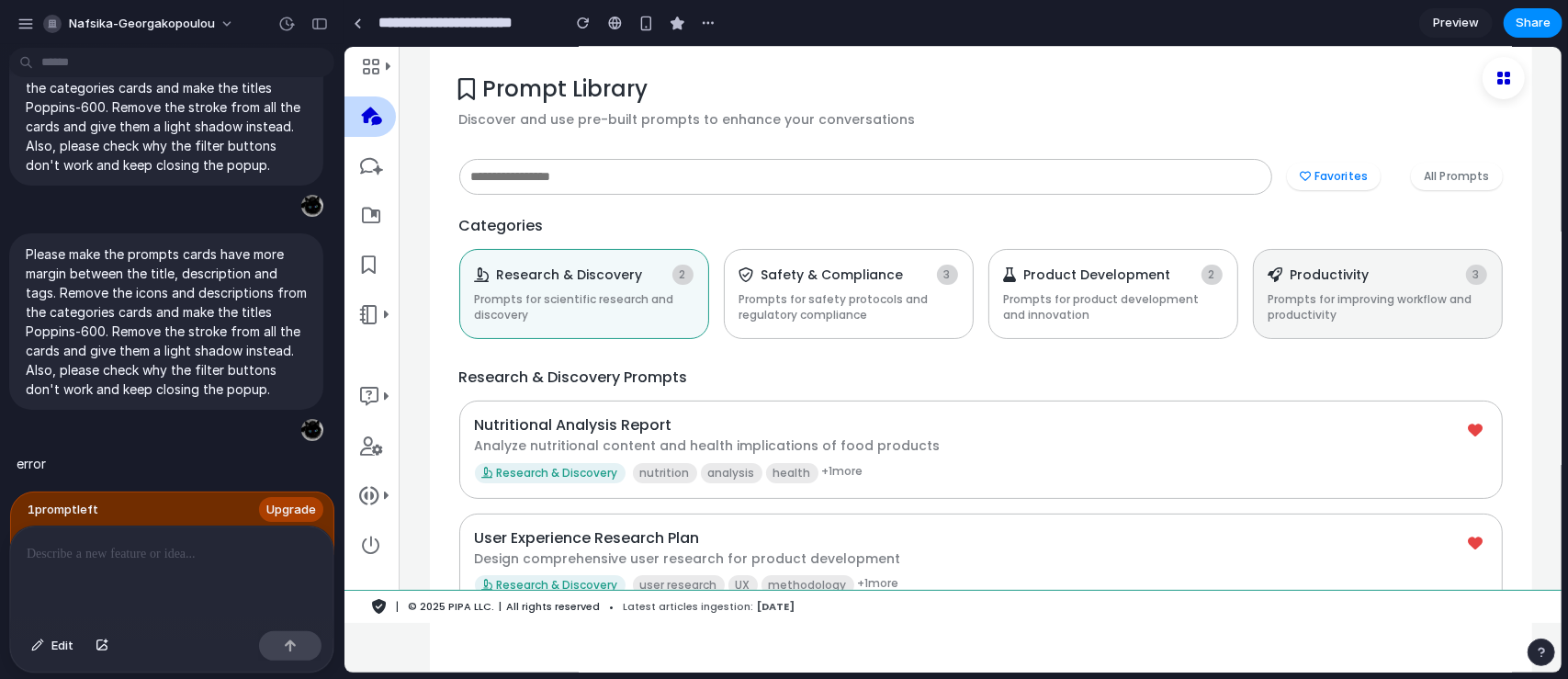
click at [1285, 299] on p "Prompts for improving workflow and productivity" at bounding box center [1377, 307] width 219 height 32
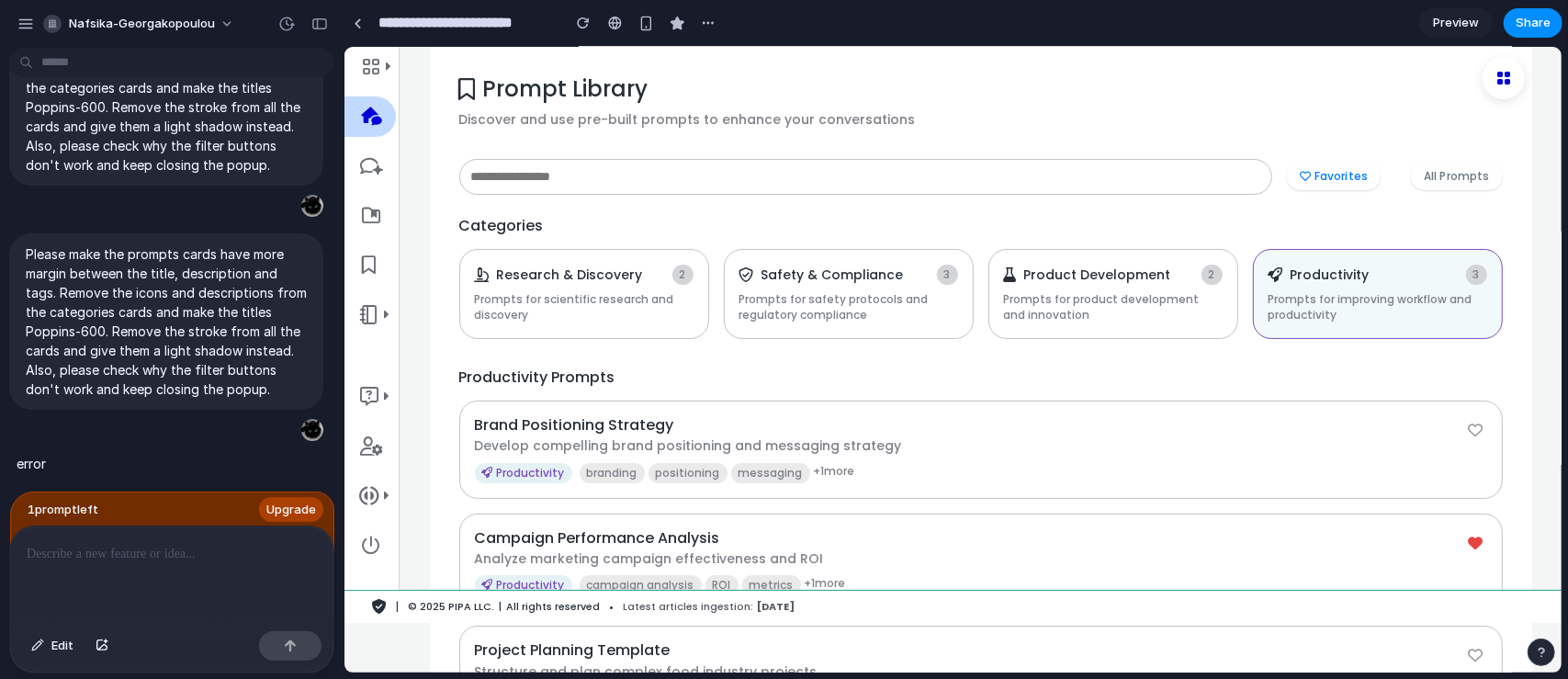
click at [377, 70] on icon at bounding box center [370, 65] width 18 height 18
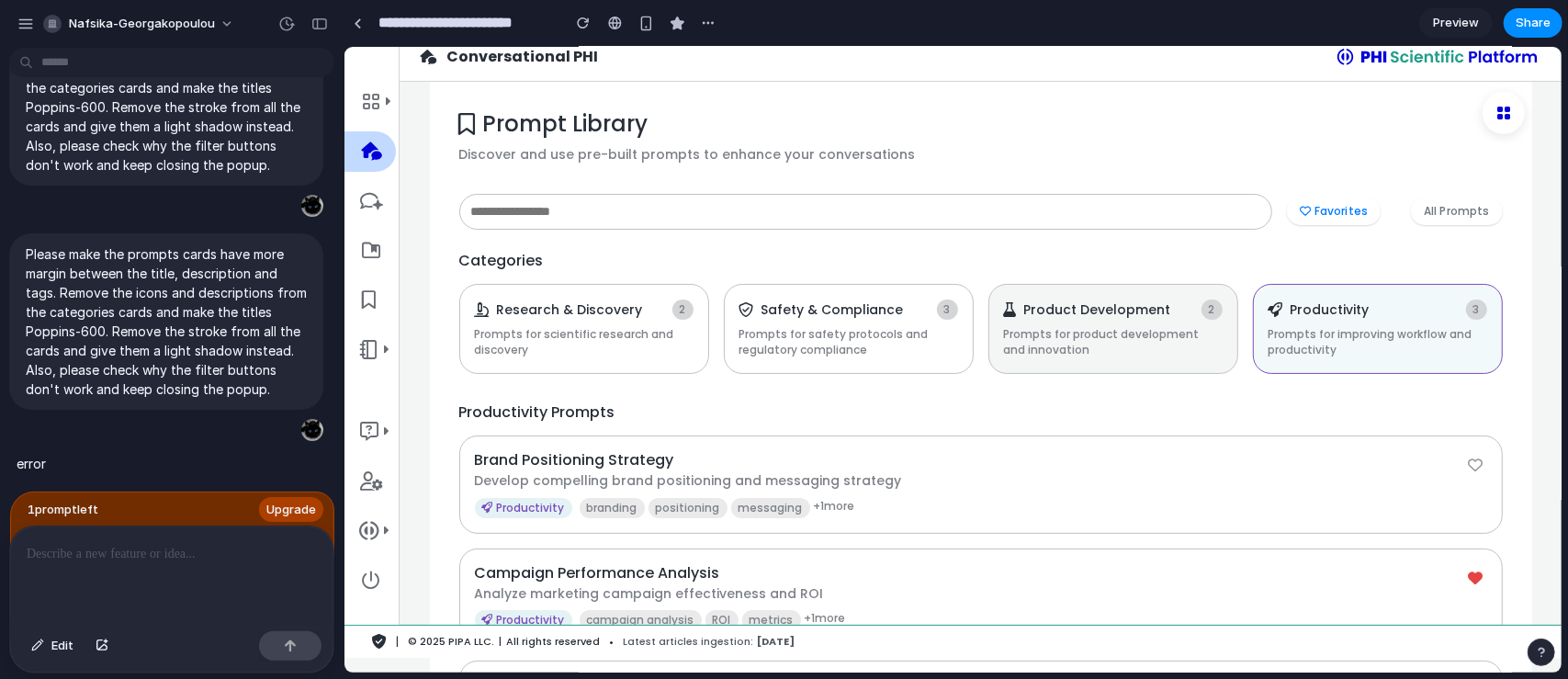
scroll to position [0, 0]
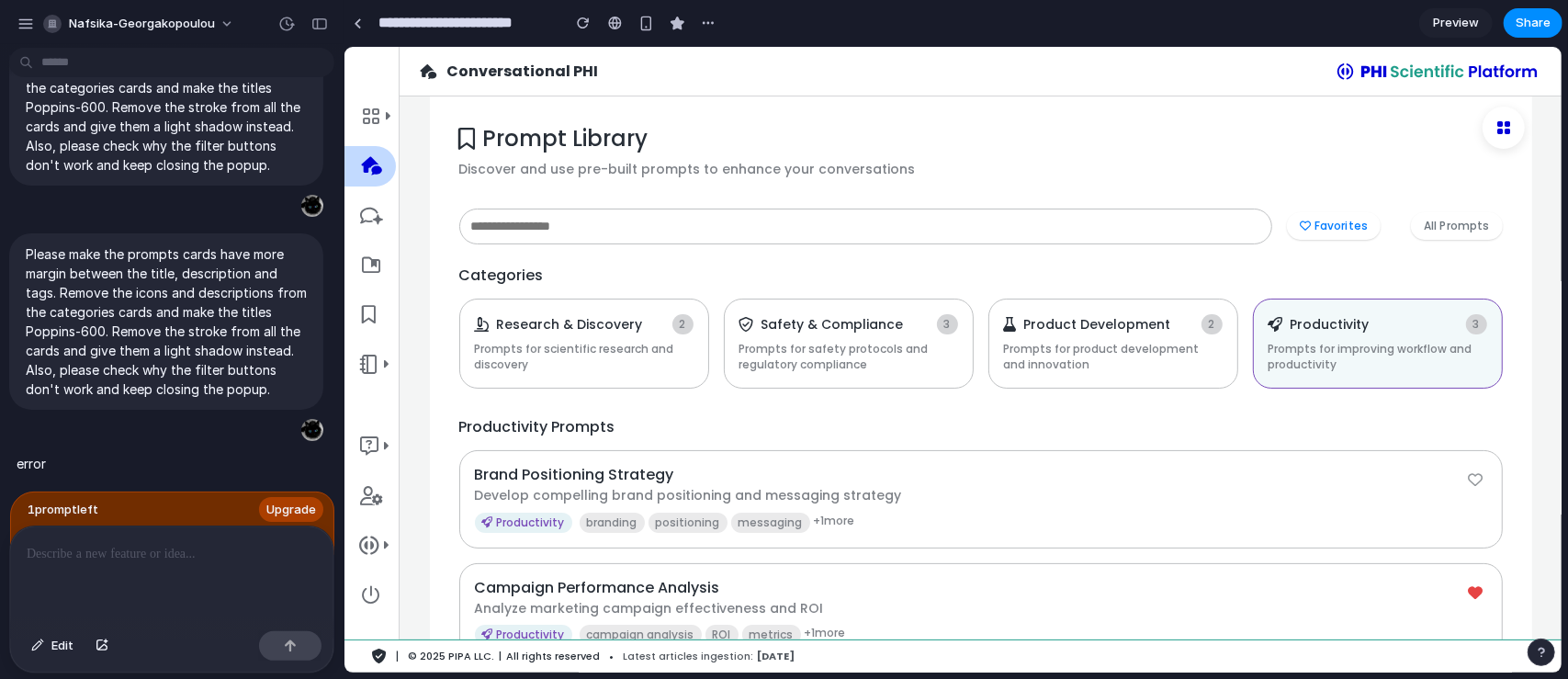
click at [372, 217] on icon at bounding box center [370, 214] width 23 height 18
click at [371, 115] on icon at bounding box center [370, 115] width 18 height 18
click at [500, 152] on h1 "Prompt Library" at bounding box center [981, 138] width 1044 height 27
click at [371, 174] on icon at bounding box center [370, 165] width 21 height 18
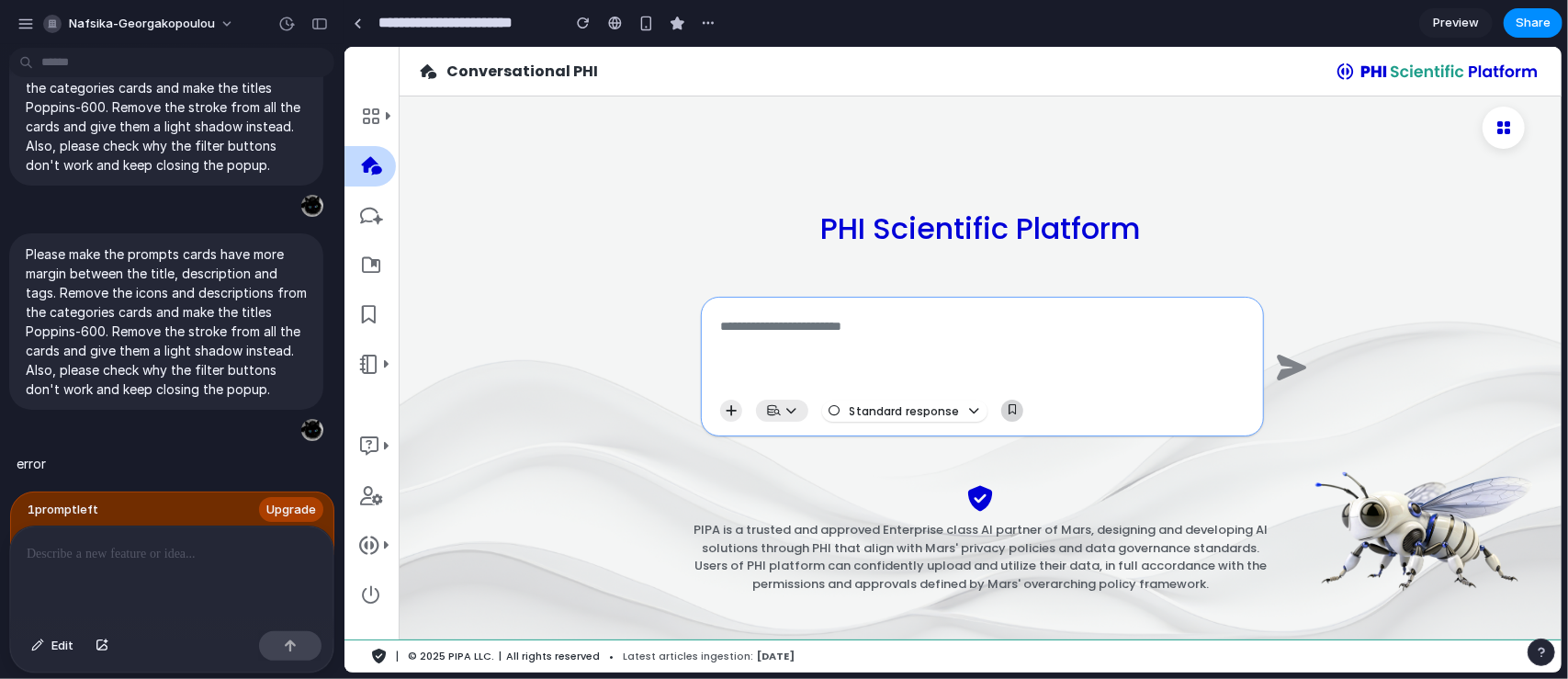
click at [1008, 404] on icon "button" at bounding box center [1011, 409] width 8 height 11
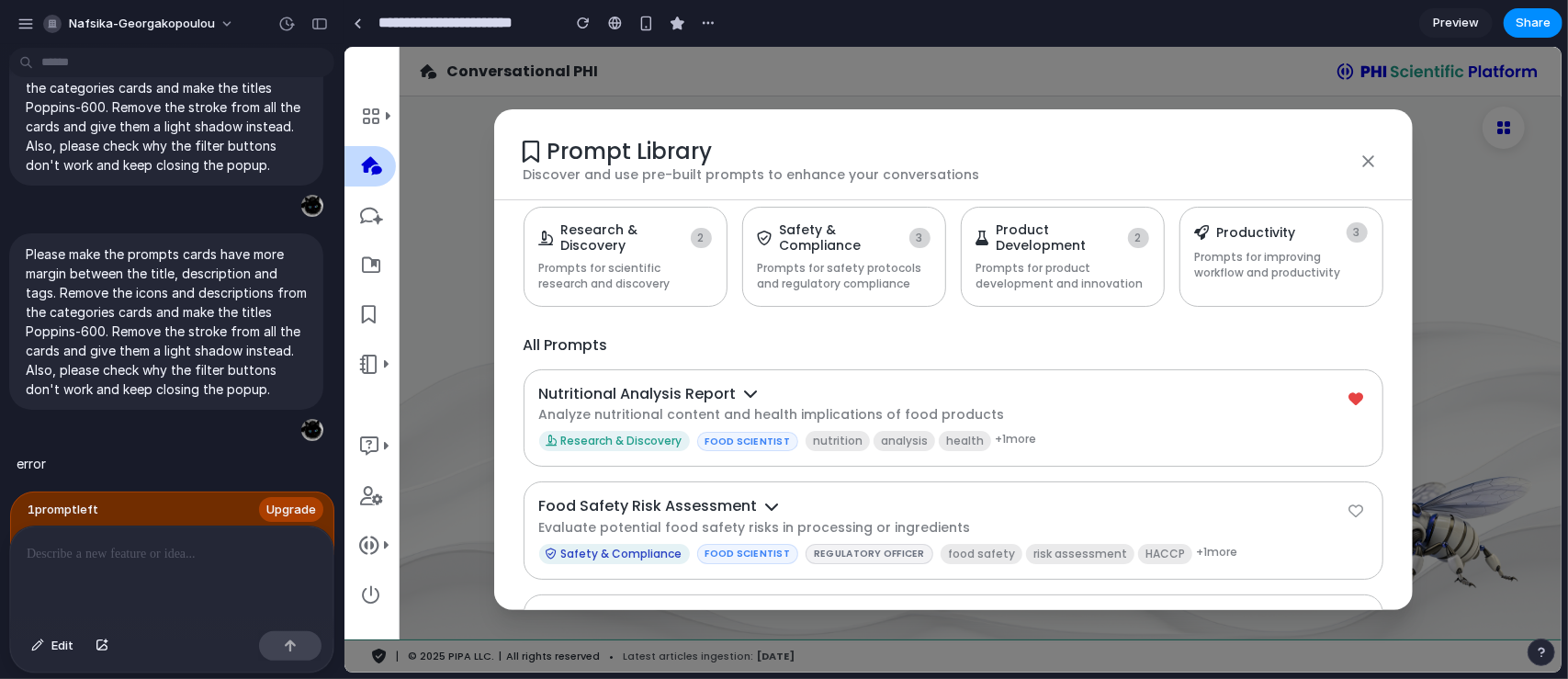
scroll to position [214, 0]
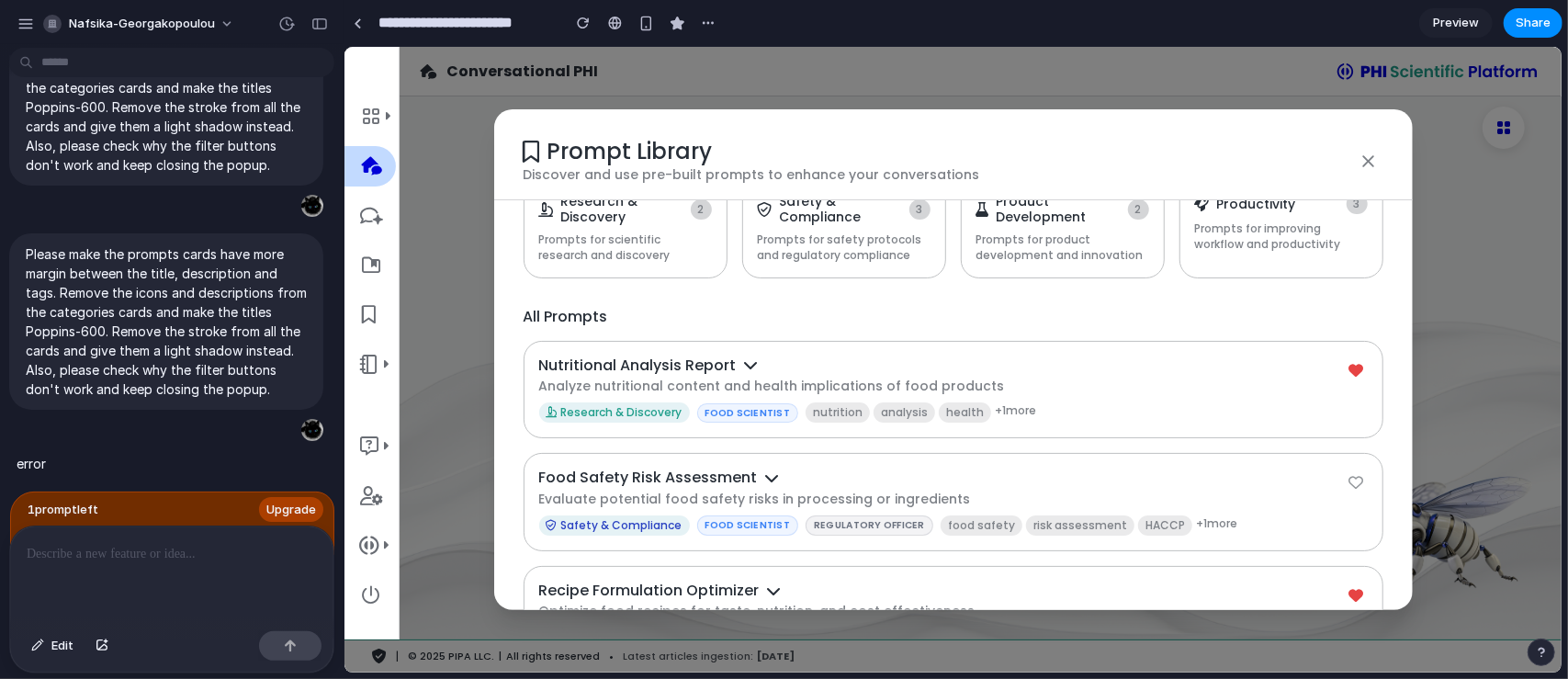
click at [746, 412] on span "FOOD SCIENTIST" at bounding box center [748, 411] width 102 height 20
click at [748, 363] on icon at bounding box center [750, 363] width 14 height 14
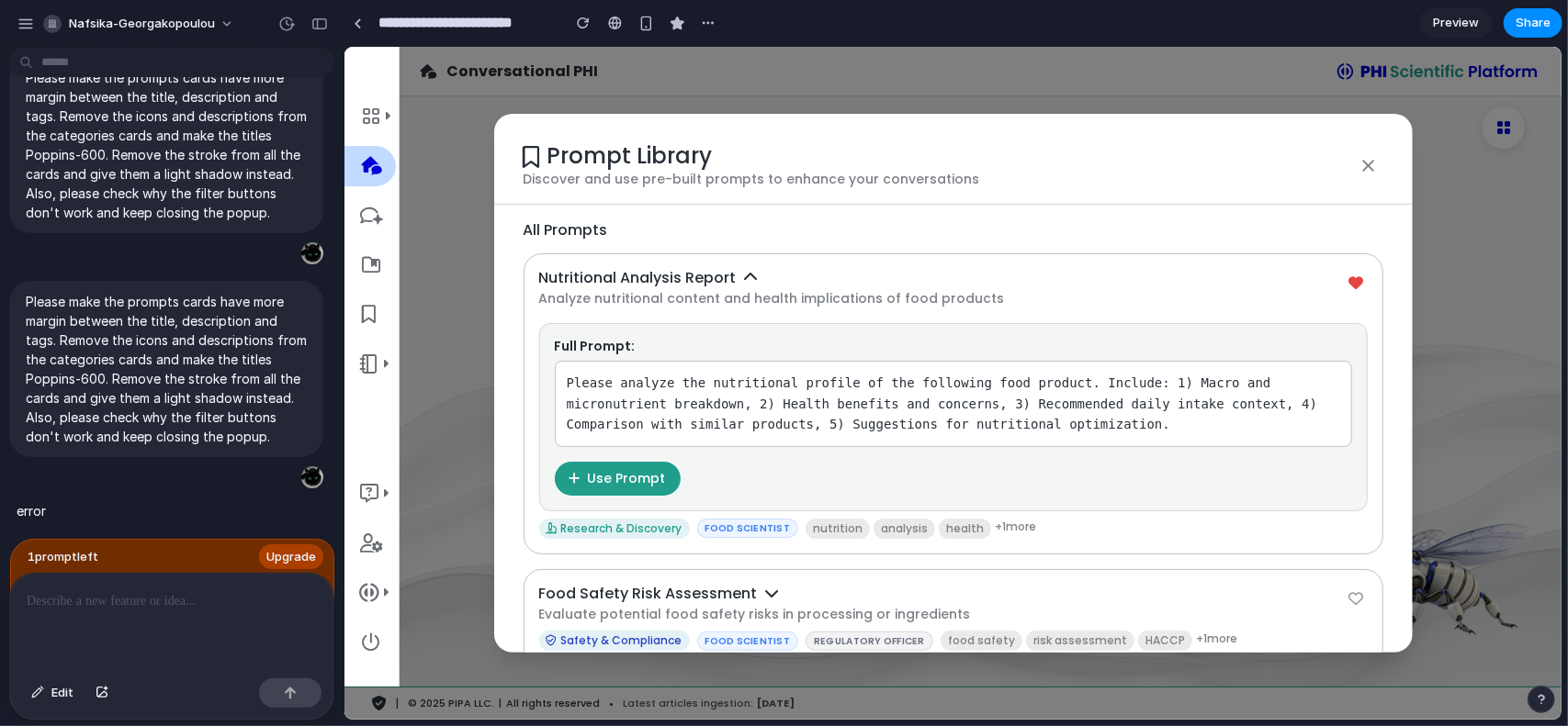
scroll to position [0, 0]
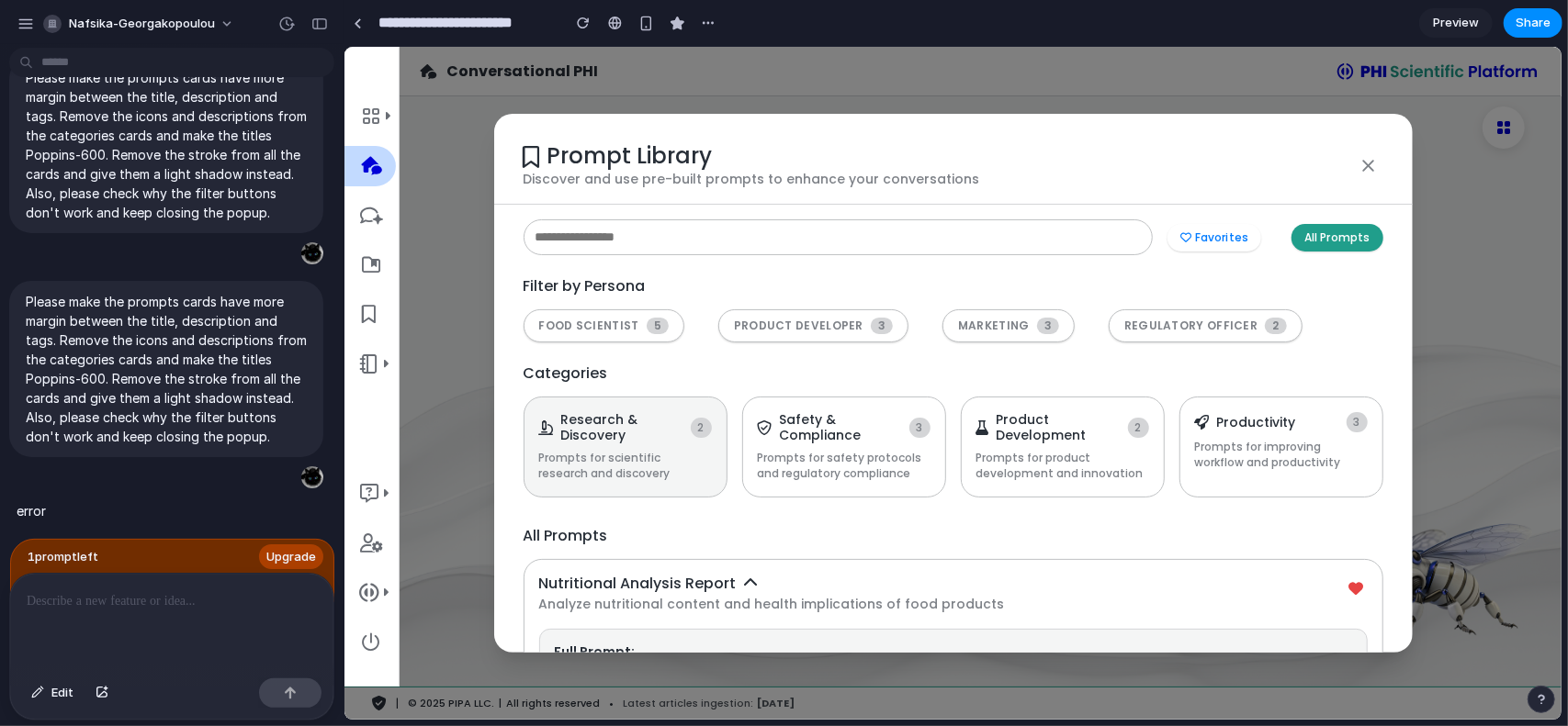
click at [629, 405] on div "Research & Discovery 2 Prompts for scientific research and discovery" at bounding box center [625, 446] width 204 height 100
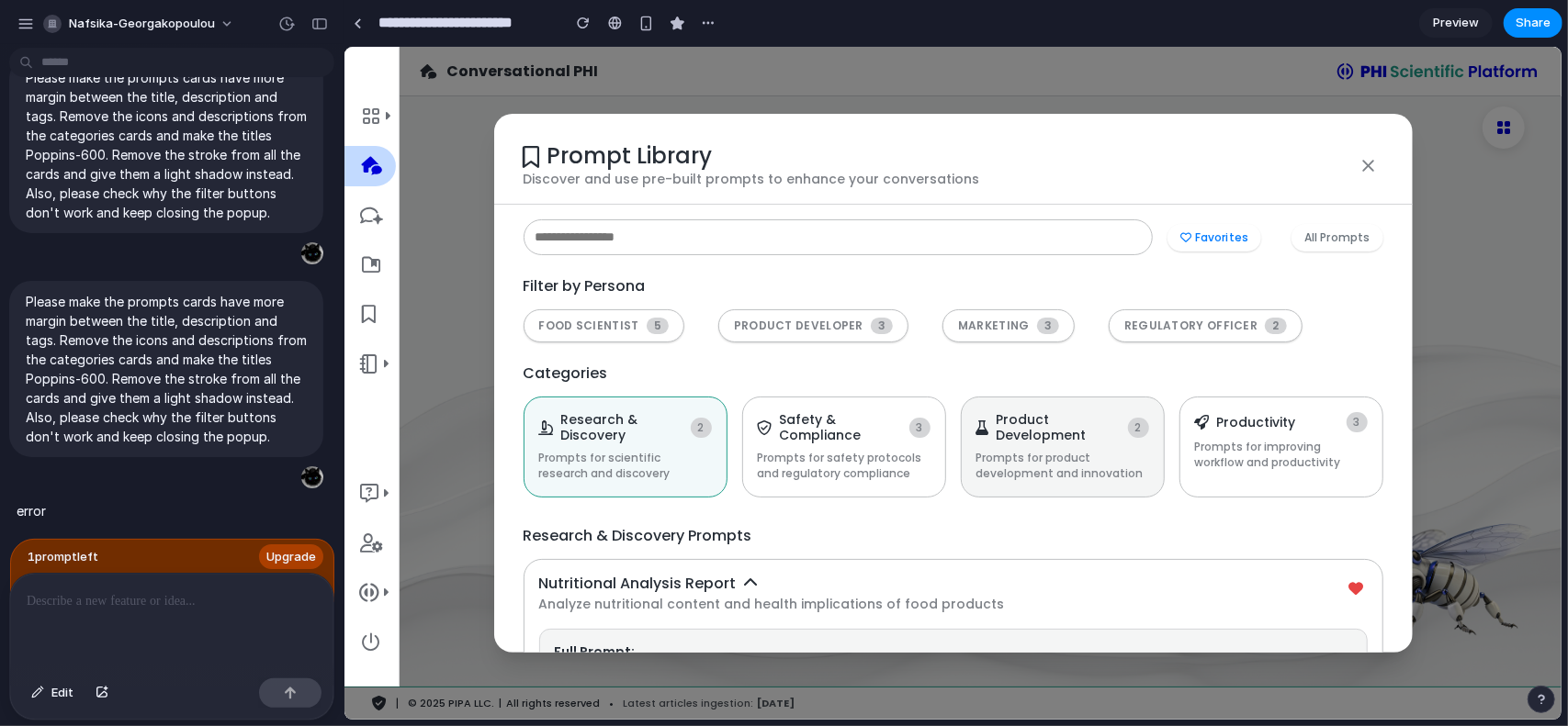
click at [1103, 436] on h4 "Product Development" at bounding box center [1057, 427] width 124 height 32
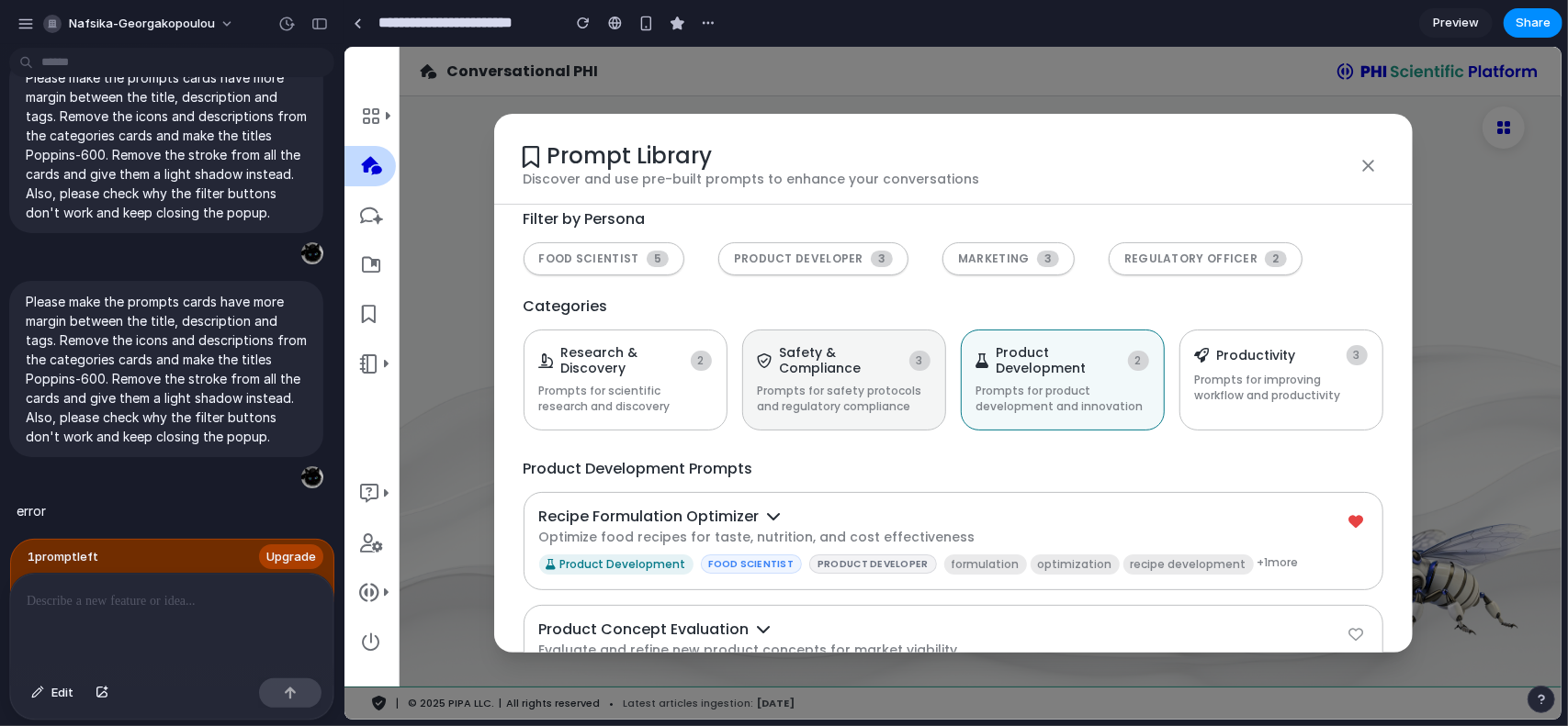
scroll to position [143, 0]
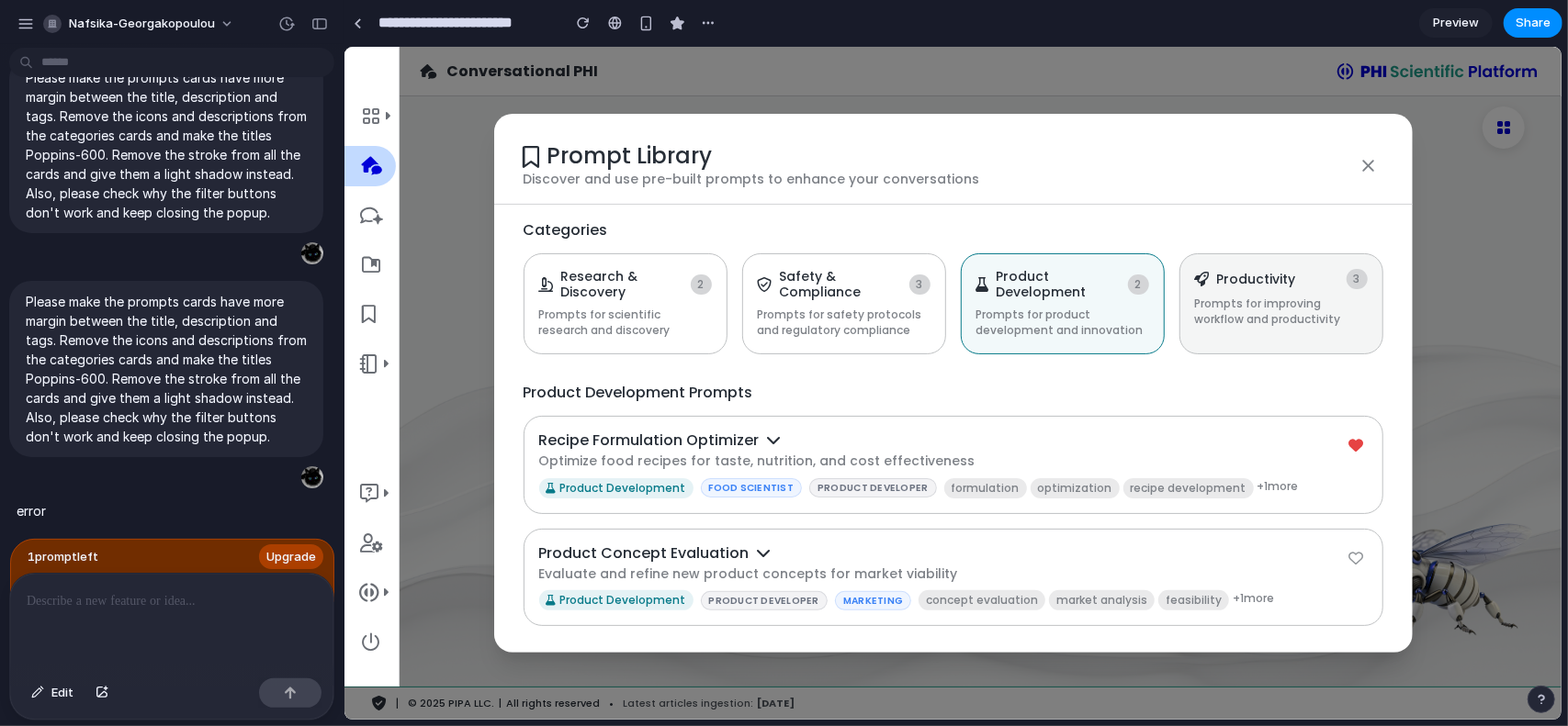
click at [1222, 304] on p "Prompts for improving workflow and productivity" at bounding box center [1281, 311] width 173 height 32
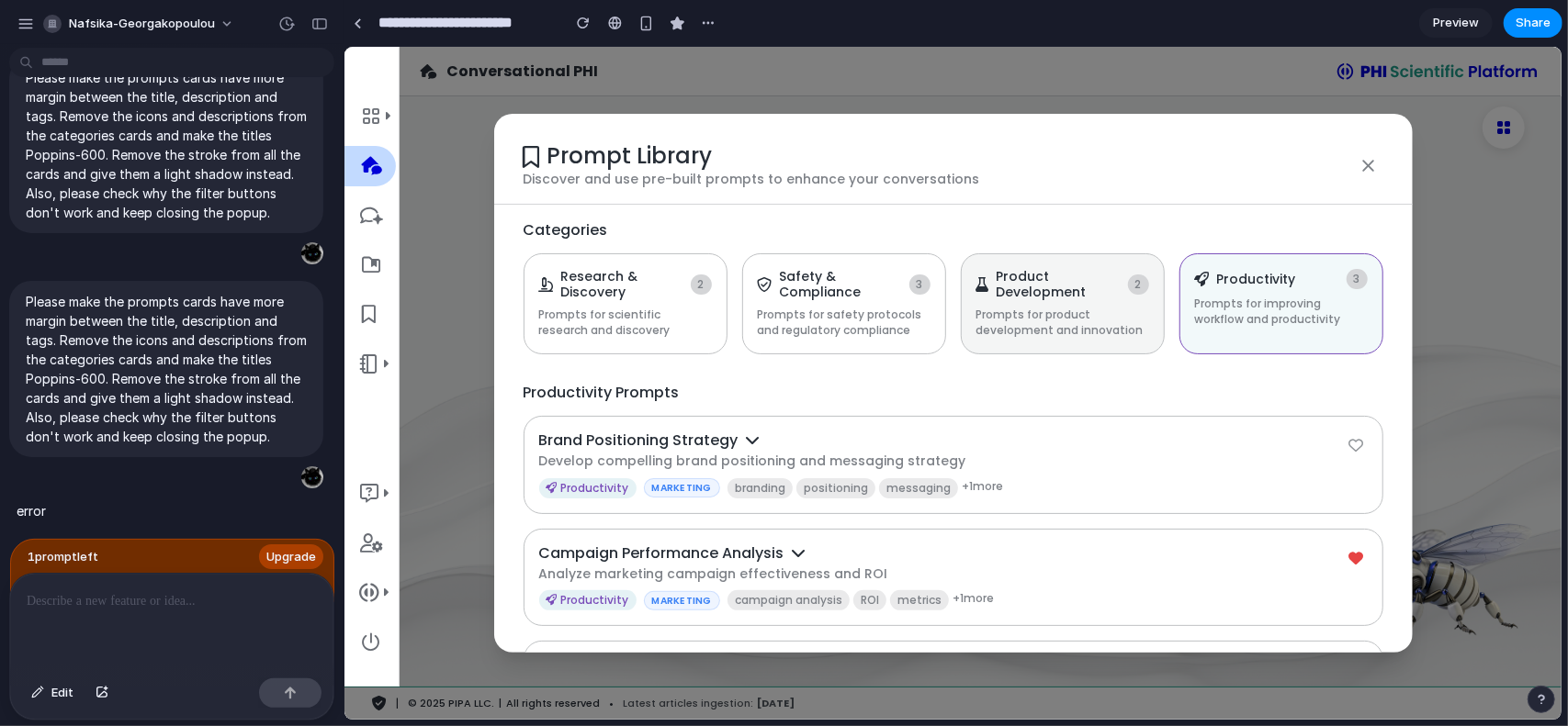
click at [1075, 307] on p "Prompts for product development and innovation" at bounding box center [1062, 322] width 173 height 32
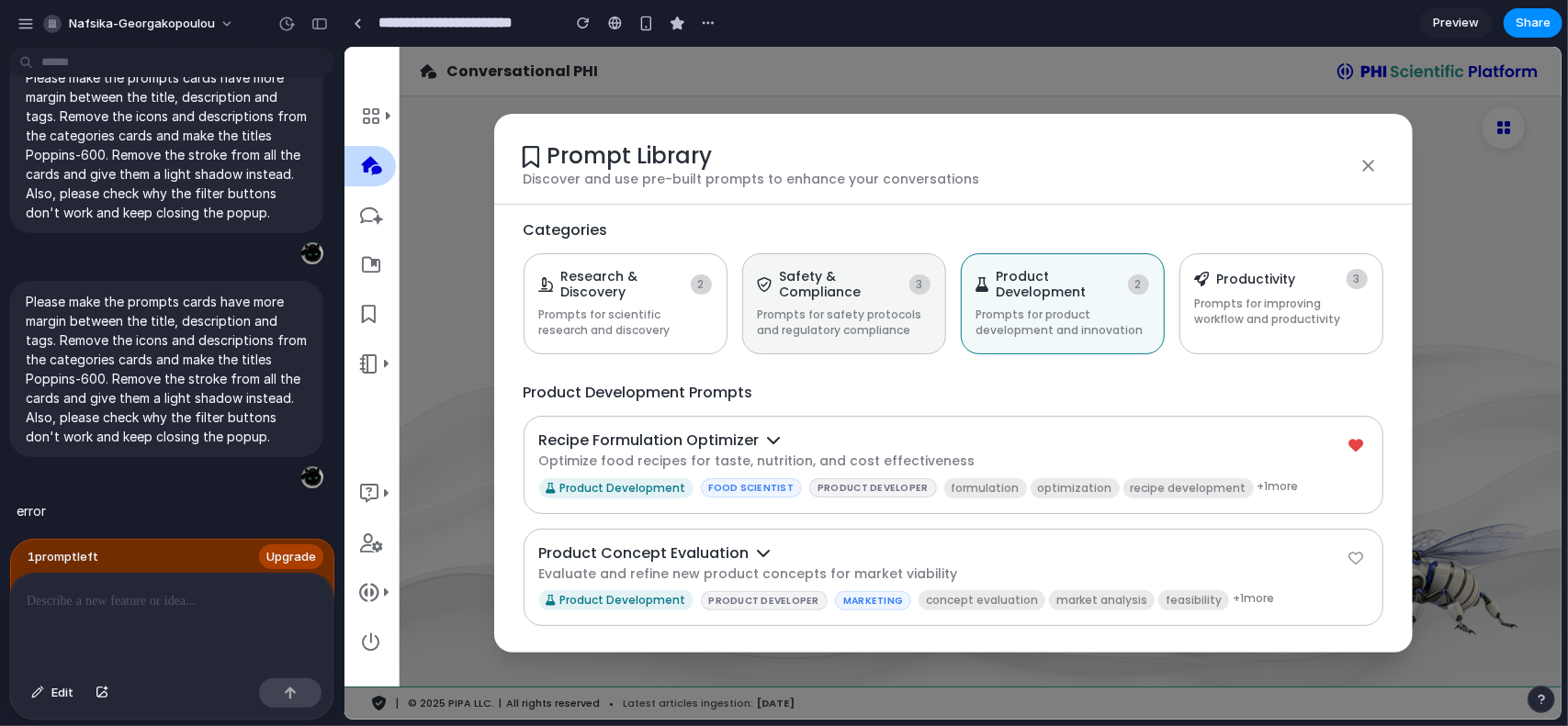
click at [849, 307] on p "Prompts for safety protocols and regulatory compliance" at bounding box center [843, 322] width 173 height 32
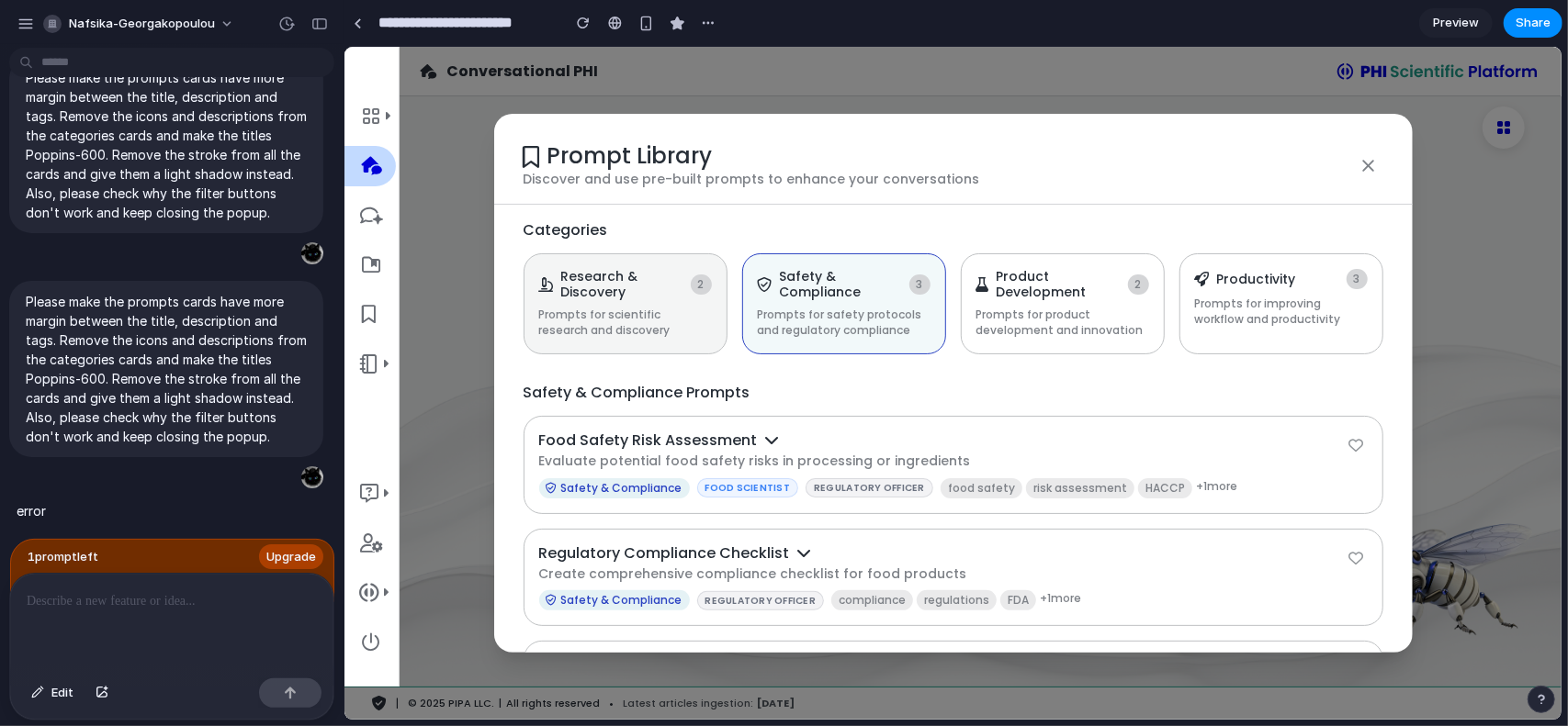
click at [659, 312] on p "Prompts for scientific research and discovery" at bounding box center [625, 322] width 173 height 32
